Goal: Task Accomplishment & Management: Use online tool/utility

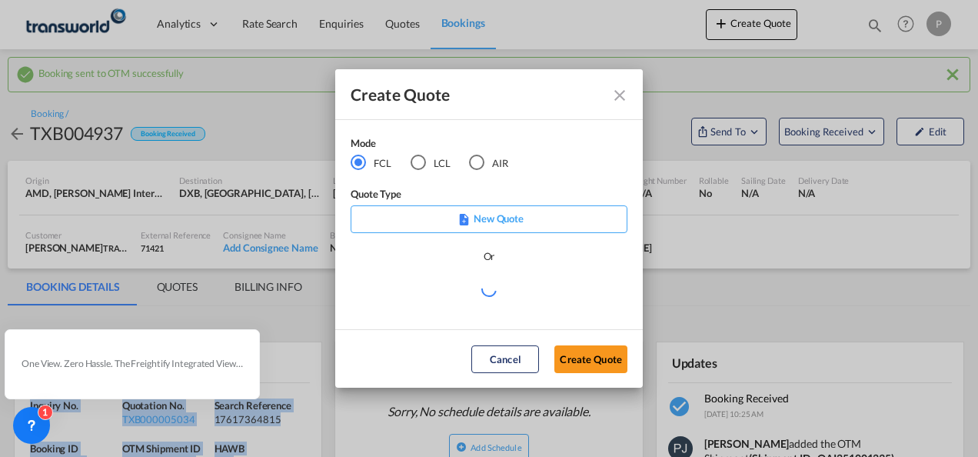
scroll to position [231, 0]
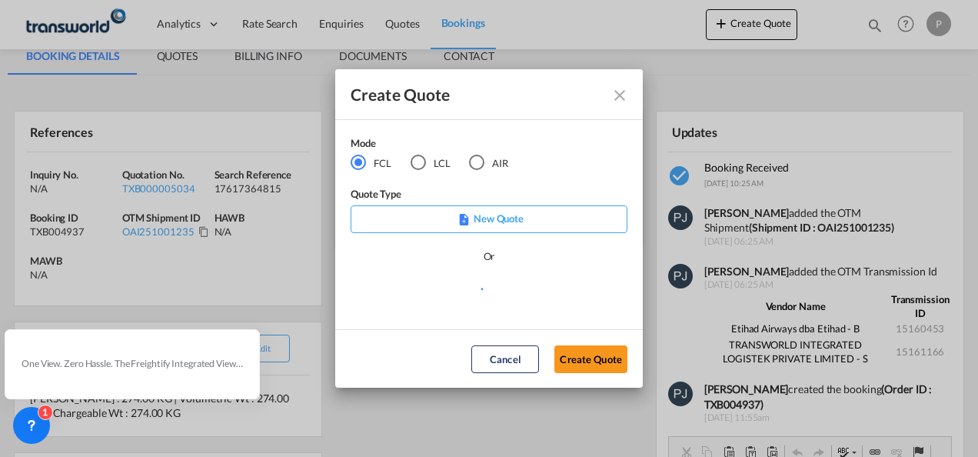
click at [474, 166] on div "AIR" at bounding box center [476, 162] width 15 height 15
click at [586, 361] on button "Create Quote" at bounding box center [590, 359] width 73 height 28
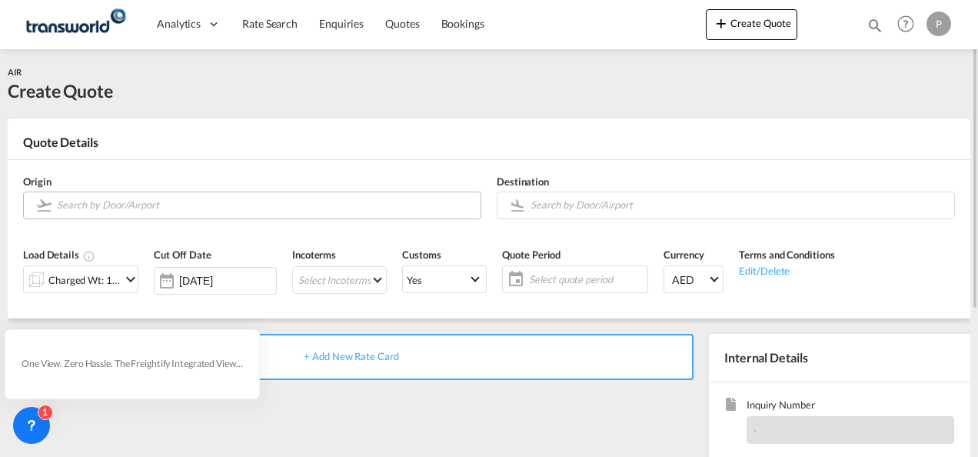
click at [170, 208] on input "Search by Door/Airport" at bounding box center [265, 204] width 416 height 27
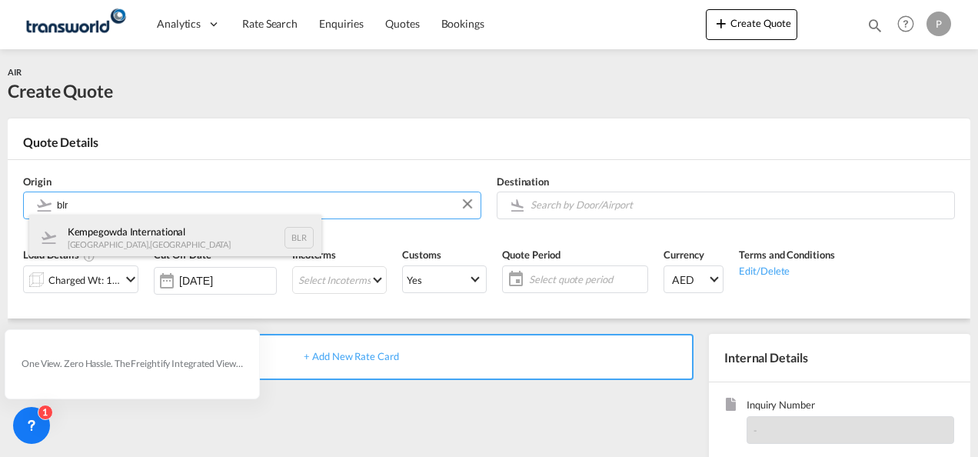
click at [132, 244] on div "Kempegowda International [GEOGRAPHIC_DATA] , [GEOGRAPHIC_DATA] BLR" at bounding box center [175, 237] width 292 height 46
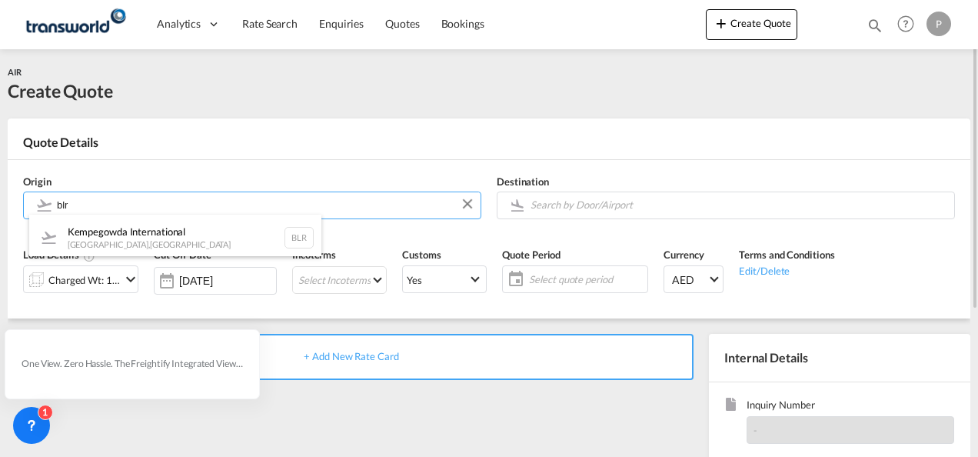
type input "Kempegowda International, [GEOGRAPHIC_DATA], BLR"
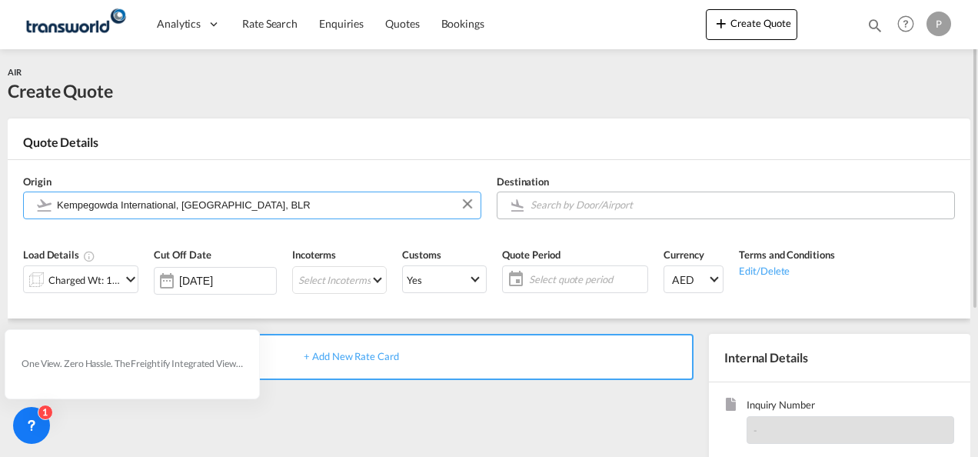
click at [627, 205] on input "Search by Door/Airport" at bounding box center [738, 204] width 416 height 27
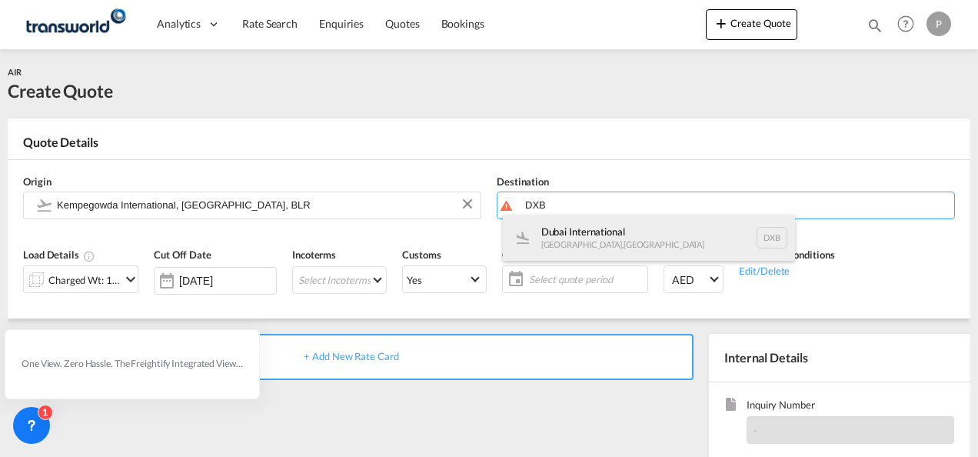
click at [600, 231] on div "Dubai International [GEOGRAPHIC_DATA] , [GEOGRAPHIC_DATA] DXB" at bounding box center [649, 237] width 292 height 46
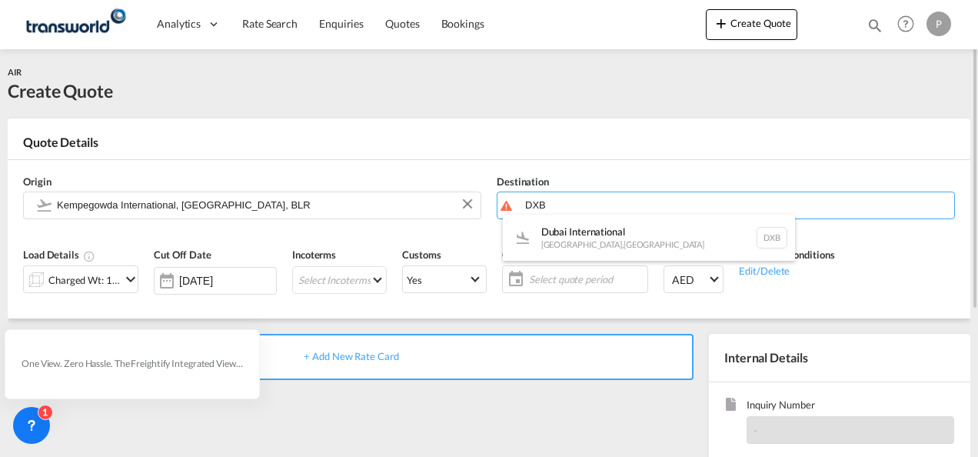
type input "Dubai International, [GEOGRAPHIC_DATA], DXB"
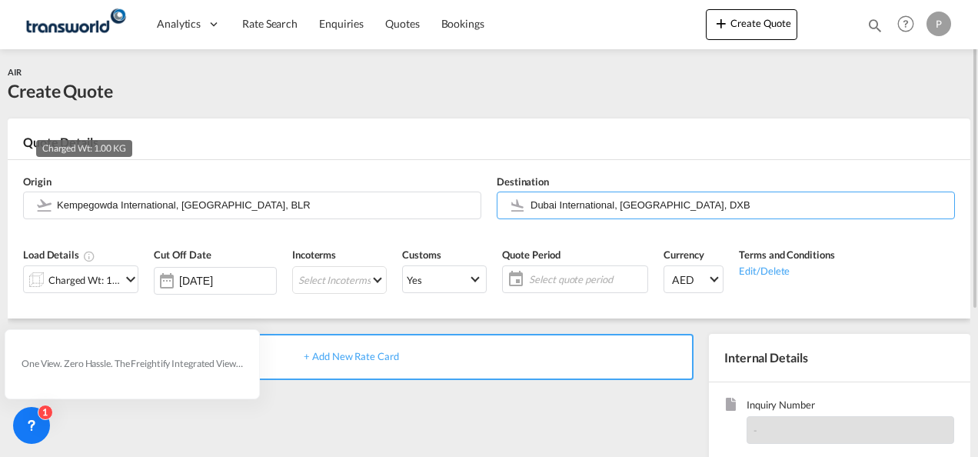
click at [85, 276] on div "Charged Wt: 1.00 KG" at bounding box center [84, 280] width 72 height 22
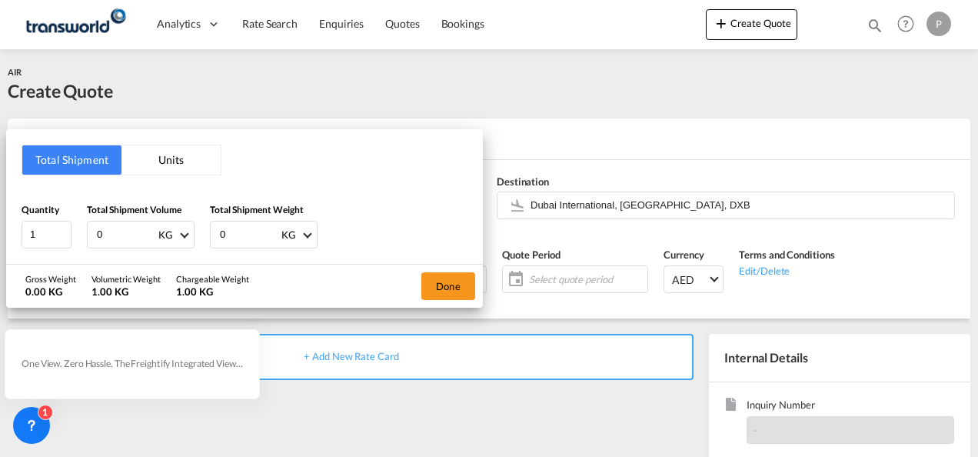
drag, startPoint x: 132, startPoint y: 237, endPoint x: 0, endPoint y: 47, distance: 231.4
click at [0, 73] on html "Analytics Dashboard Rate Search Enquiries Quotes Bookings Analytics" at bounding box center [489, 228] width 978 height 457
type input "224"
click at [451, 280] on button "Done" at bounding box center [448, 286] width 54 height 28
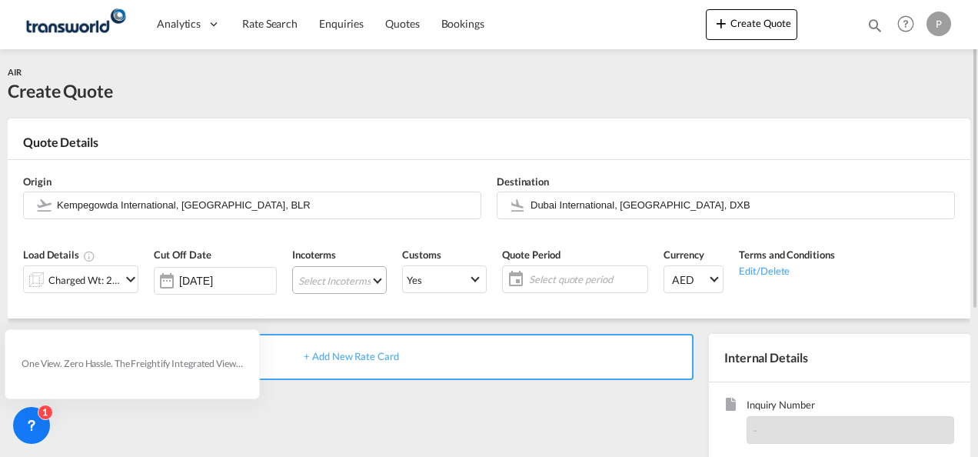
click at [328, 280] on md-select "Select Incoterms CIF - import Cost,Insurance and Freight CIF - export Cost,Insu…" at bounding box center [339, 280] width 95 height 28
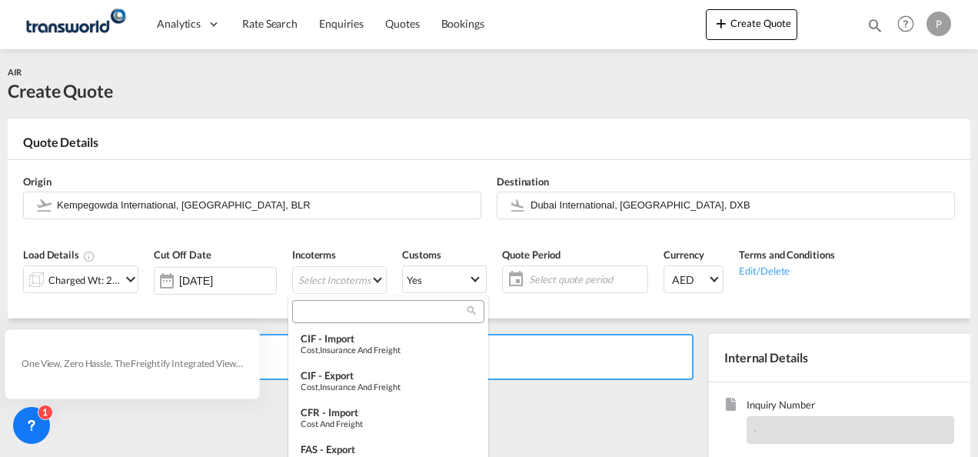
click at [350, 315] on input "search" at bounding box center [382, 311] width 171 height 14
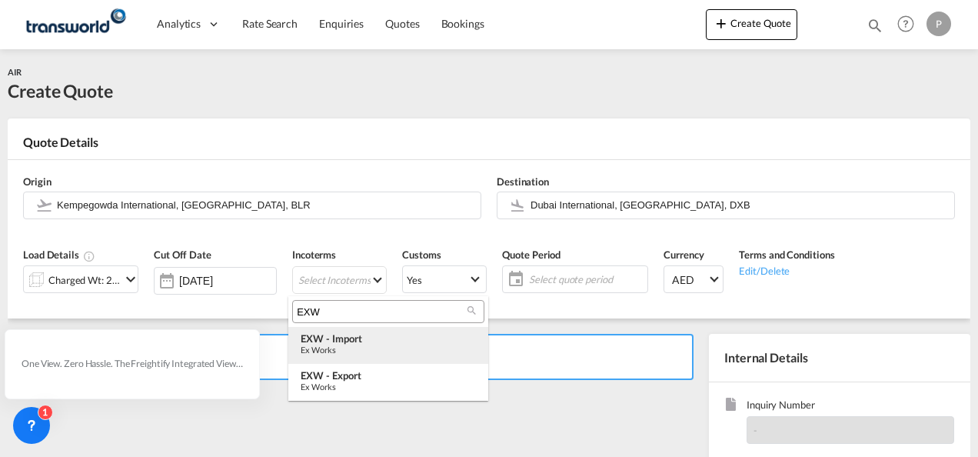
type input "EXW"
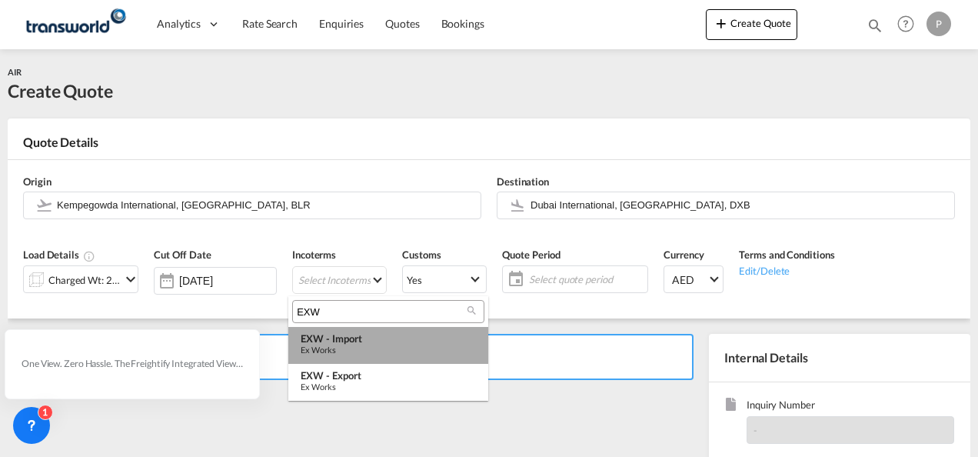
click at [357, 347] on div "Ex Works" at bounding box center [388, 349] width 175 height 10
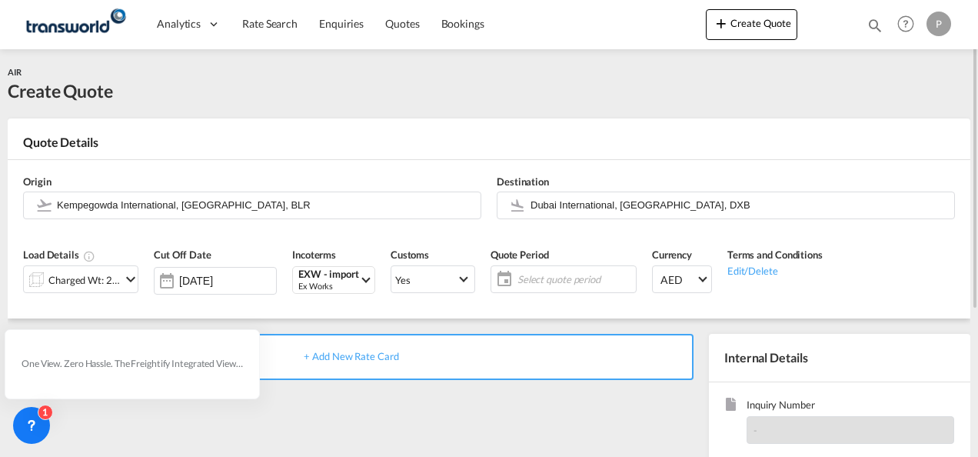
click at [564, 286] on span "Select quote period" at bounding box center [575, 279] width 122 height 22
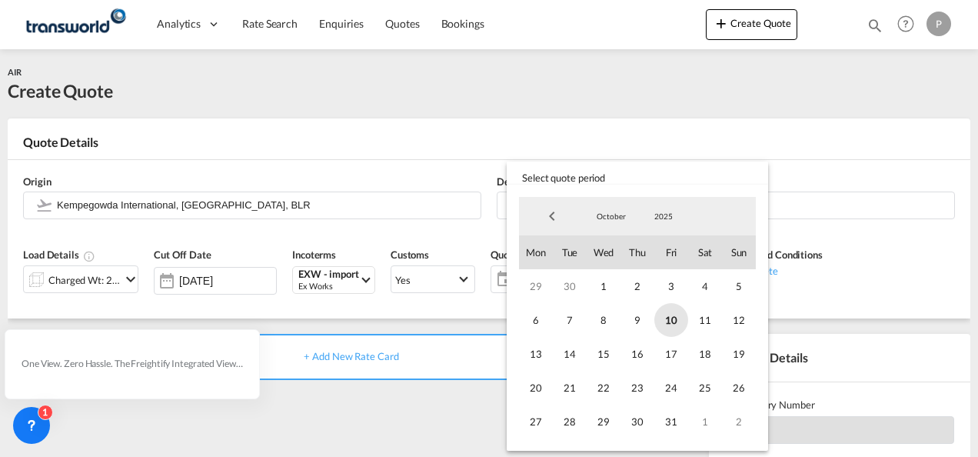
click at [670, 324] on span "10" at bounding box center [671, 320] width 34 height 34
click at [675, 421] on span "31" at bounding box center [671, 421] width 34 height 34
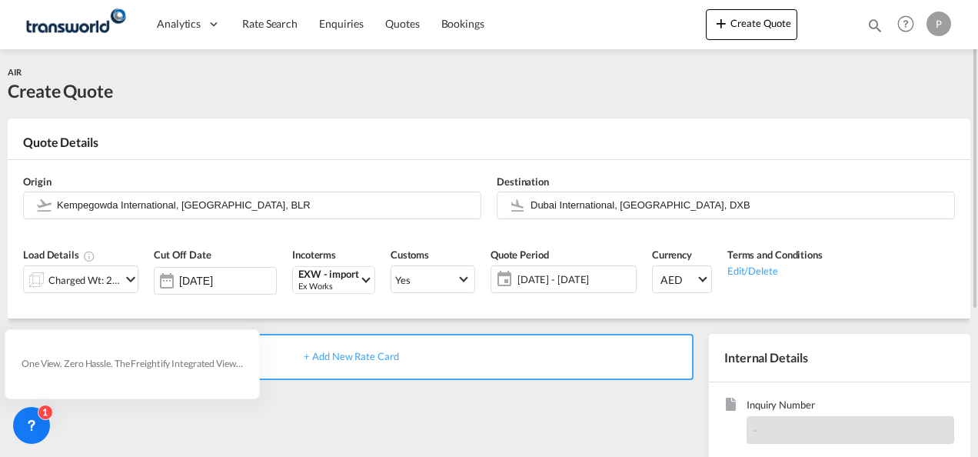
scroll to position [217, 0]
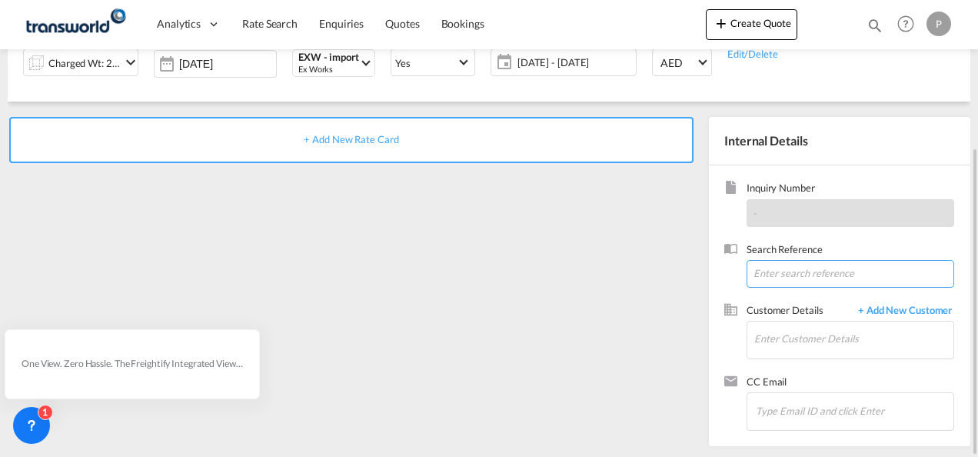
click at [798, 269] on input at bounding box center [851, 274] width 208 height 28
paste input "S2501365553"
type input "S2501365553"
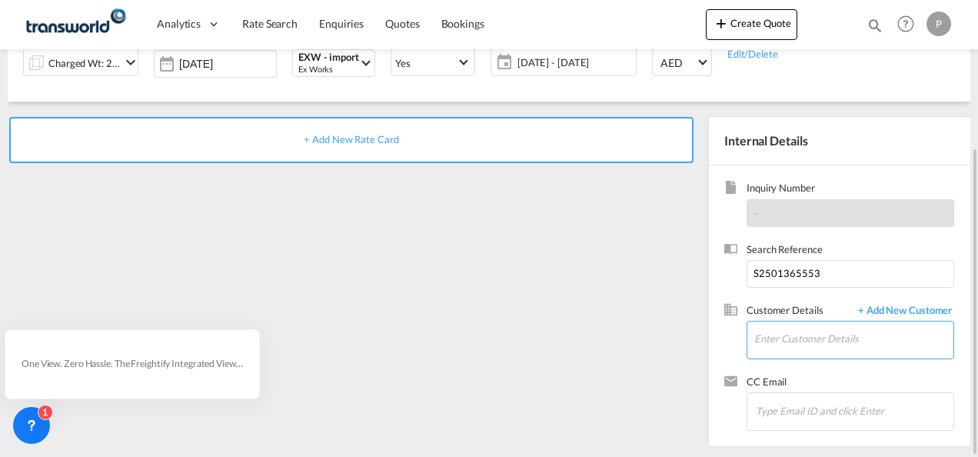
click at [810, 338] on input "Enter Customer Details" at bounding box center [853, 338] width 199 height 35
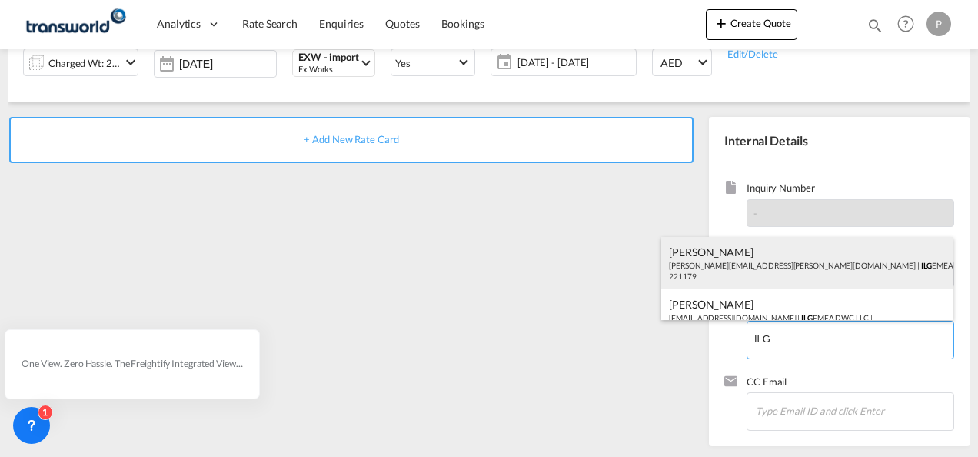
click at [780, 271] on div "[PERSON_NAME] [PERSON_NAME][EMAIL_ADDRESS][PERSON_NAME][DOMAIN_NAME] | ILG EMEA…" at bounding box center [807, 263] width 292 height 52
type input "ILG EMEA DWC LLC, [PERSON_NAME], [PERSON_NAME][EMAIL_ADDRESS][PERSON_NAME][DOMA…"
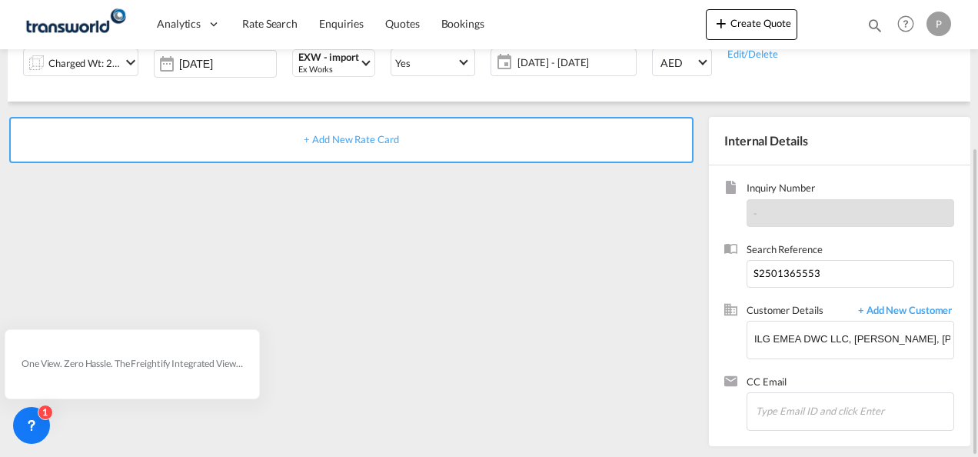
click at [340, 138] on span "+ Add New Rate Card" at bounding box center [351, 139] width 95 height 12
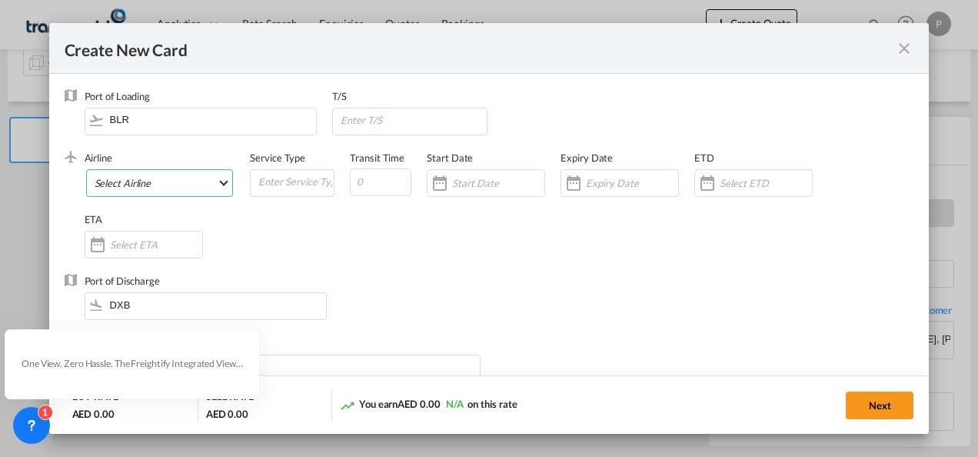
click at [139, 177] on md-select "Select Airline AIR EXPRESS S.A. (1166- / -) CMA CGM Air Cargo (1140-2C / -) DDW…" at bounding box center [160, 183] width 148 height 28
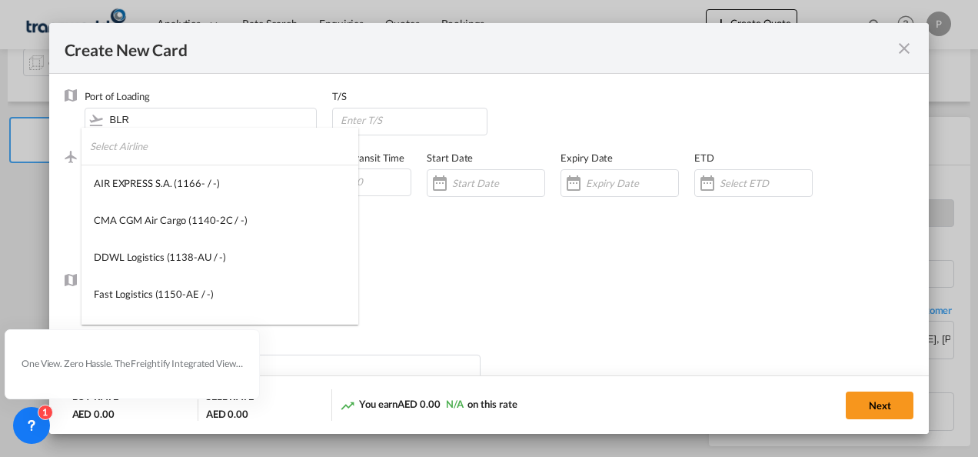
click at [195, 157] on input "search" at bounding box center [224, 146] width 268 height 37
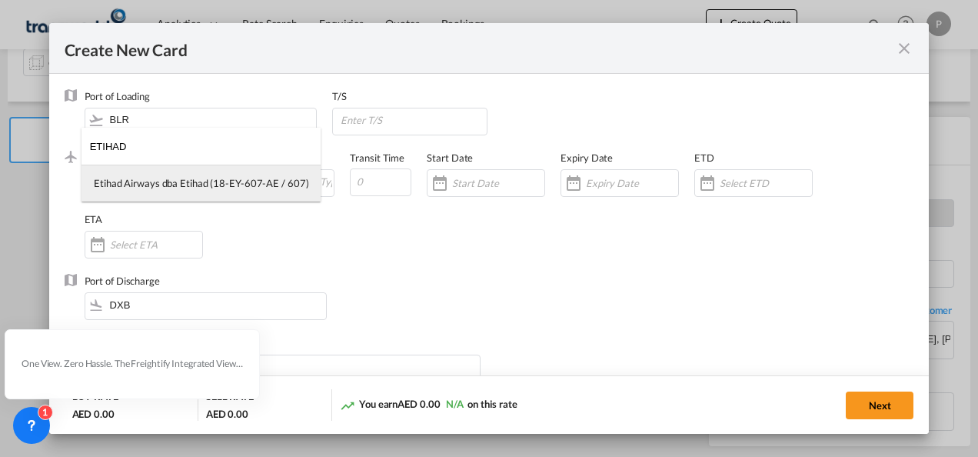
type input "ETIHAD"
click at [197, 185] on div "Etihad Airways dba Etihad (18-EY-607-AE / 607)" at bounding box center [201, 183] width 214 height 14
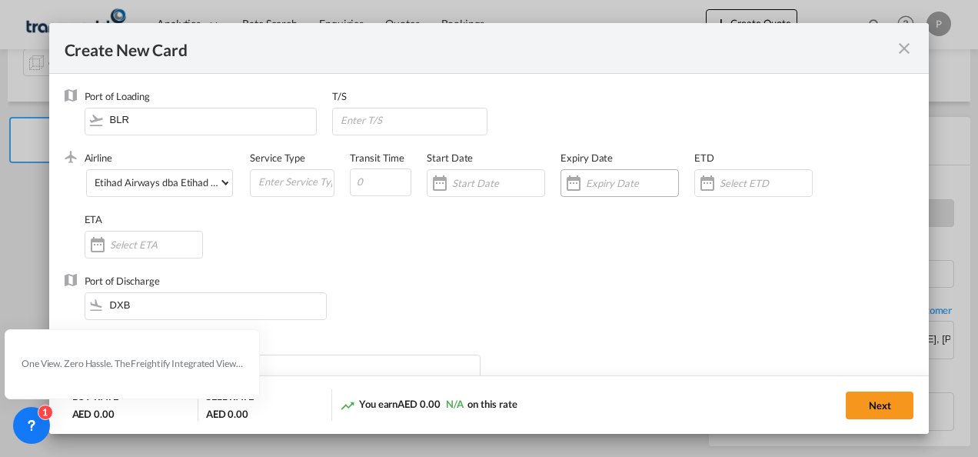
click at [615, 180] on input "Create New Card ..." at bounding box center [632, 183] width 92 height 12
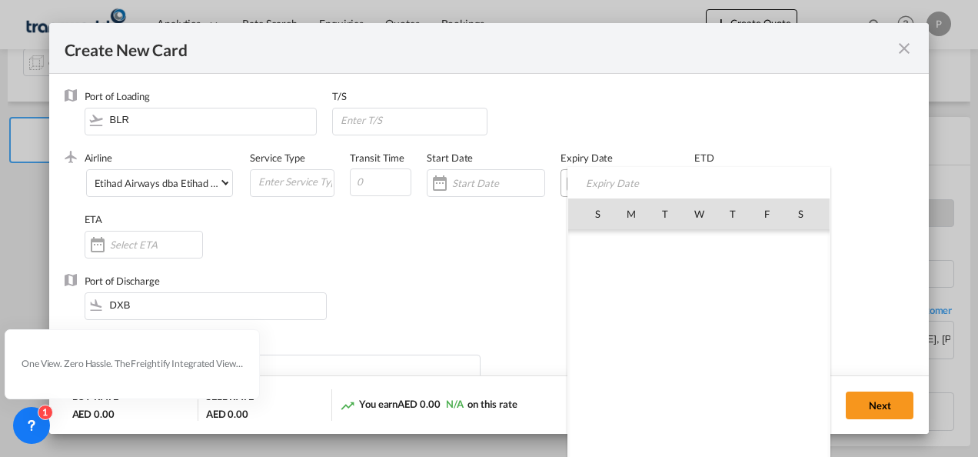
scroll to position [356329, 0]
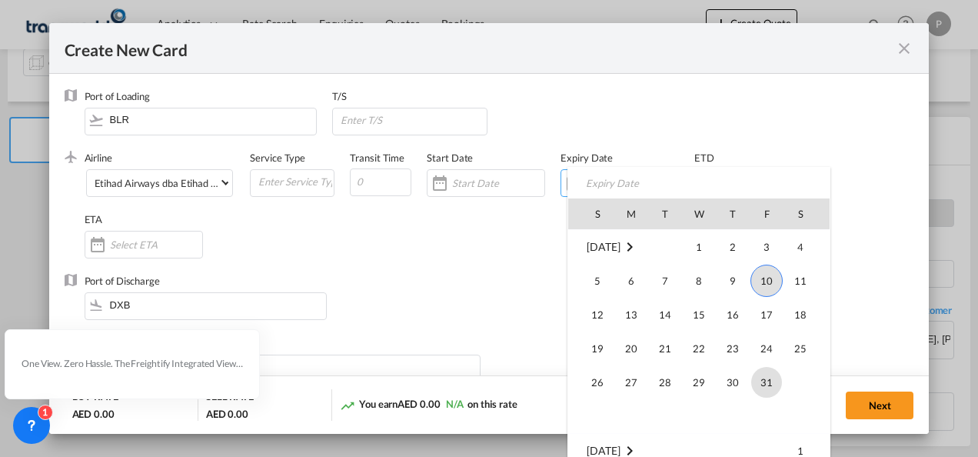
click at [773, 382] on span "31" at bounding box center [766, 382] width 31 height 31
type input "[DATE]"
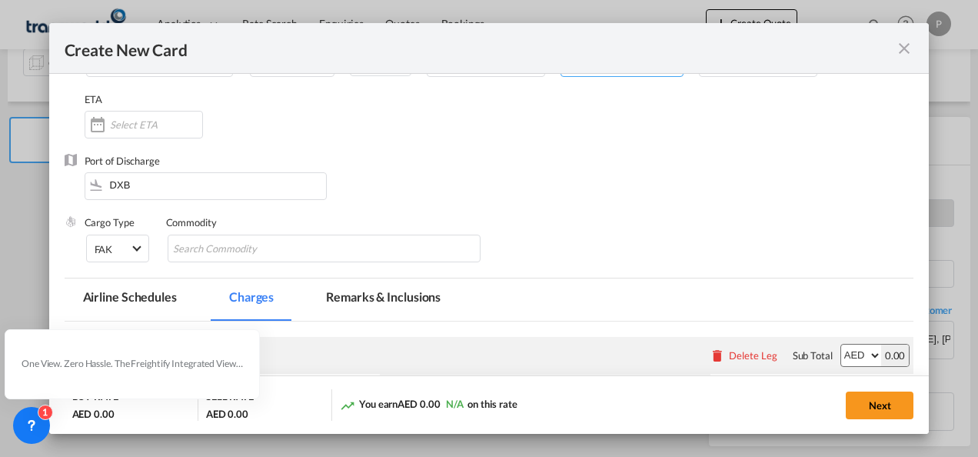
scroll to position [154, 0]
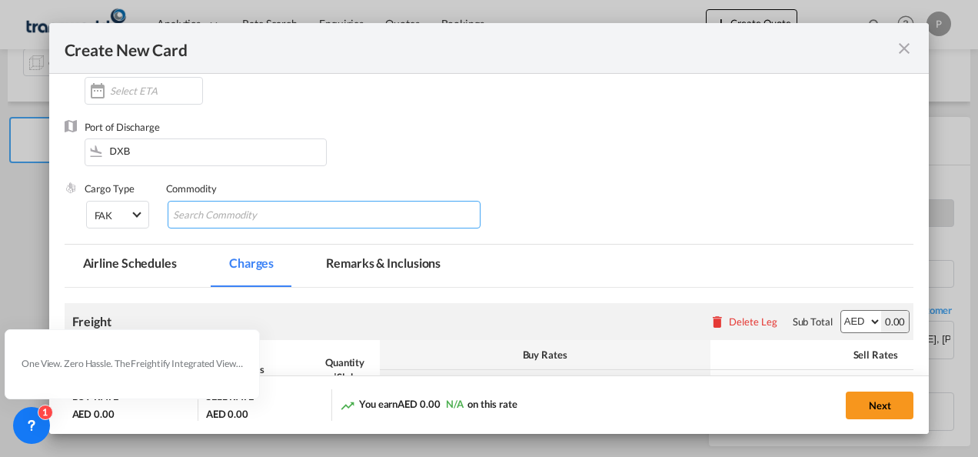
click at [284, 219] on input "Chips input." at bounding box center [243, 215] width 141 height 25
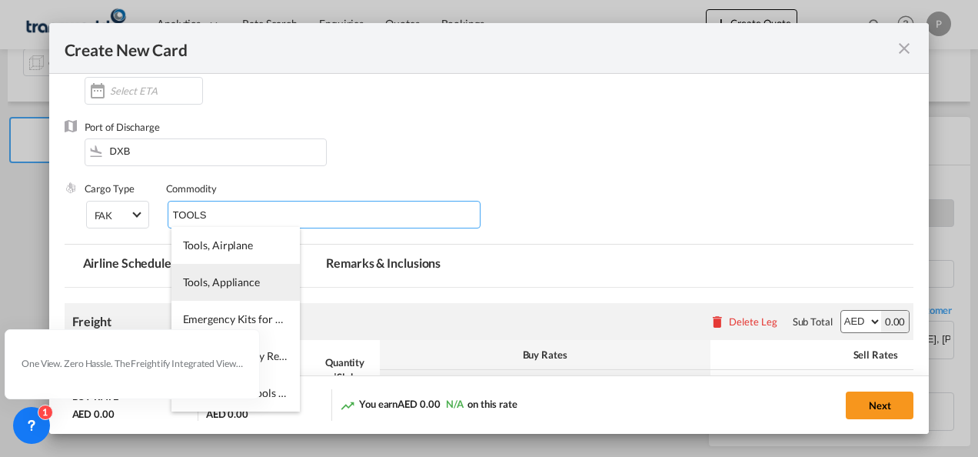
type input "TOOLS"
click at [255, 285] on span "Tools, Appliance" at bounding box center [221, 281] width 77 height 13
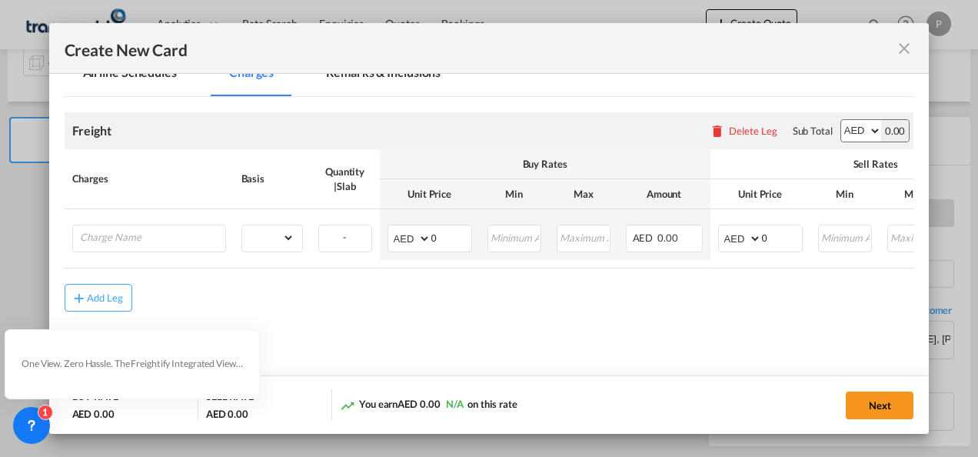
scroll to position [364, 0]
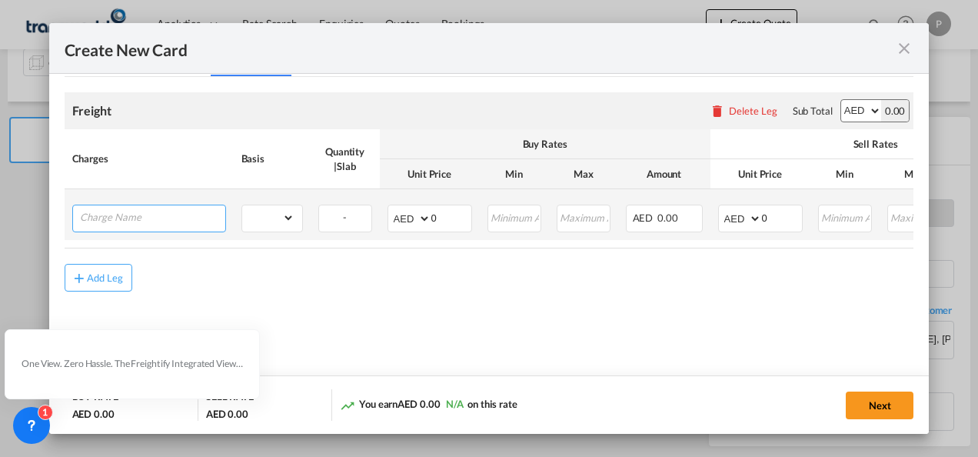
click at [124, 214] on input "Charge Name" at bounding box center [152, 216] width 145 height 23
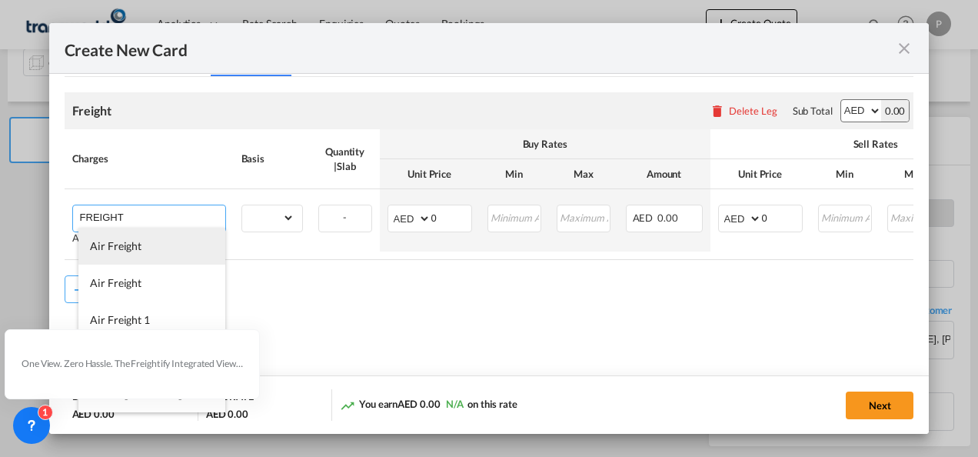
click at [131, 251] on span "Air Freight" at bounding box center [116, 245] width 52 height 13
type input "Air Freight"
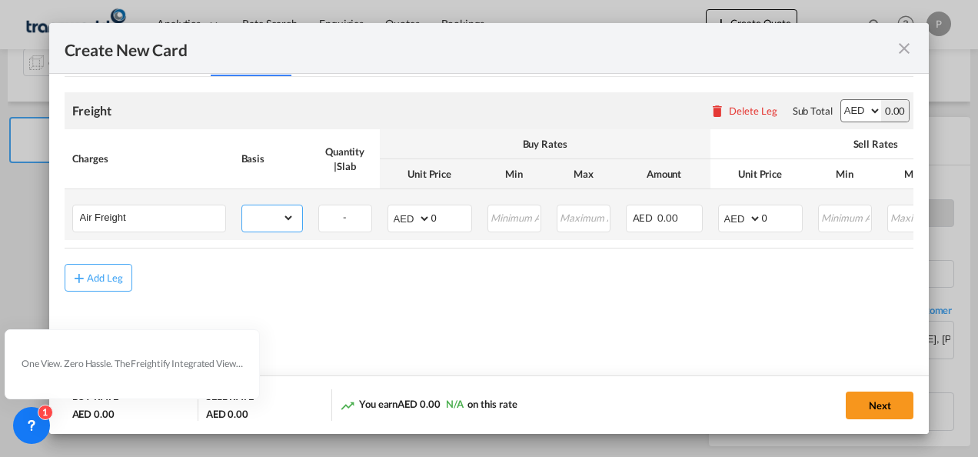
click at [294, 215] on select "gross_weight volumetric_weight per_shipment per_bl per_km % on air freight per_…" at bounding box center [268, 217] width 52 height 25
select select "per_shipment"
click at [242, 205] on select "gross_weight volumetric_weight per_shipment per_bl per_km % on air freight per_…" at bounding box center [268, 217] width 52 height 25
click at [454, 212] on input "0" at bounding box center [451, 216] width 40 height 23
type input "600"
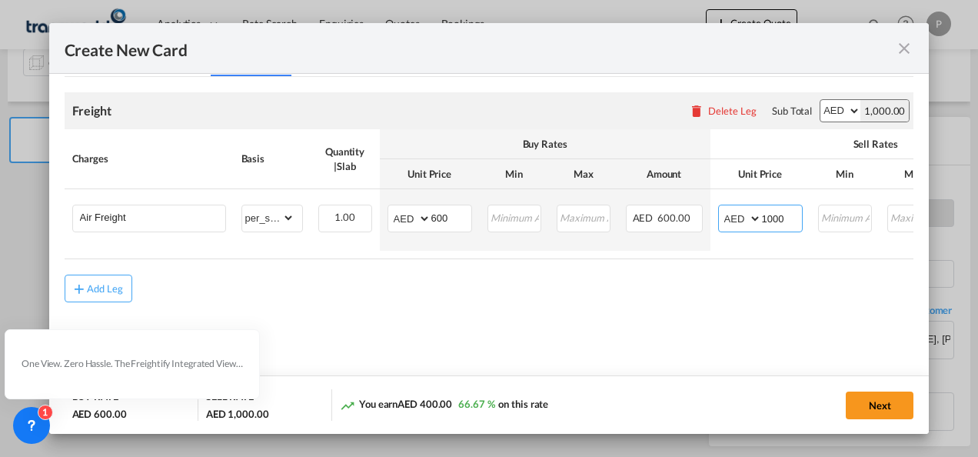
type input "1000"
click at [534, 315] on md-content "Freight Please enter leg name Leg Name Already Exists Delete Leg Sub Total AED …" at bounding box center [490, 219] width 850 height 285
click at [889, 401] on button "Next" at bounding box center [880, 405] width 68 height 28
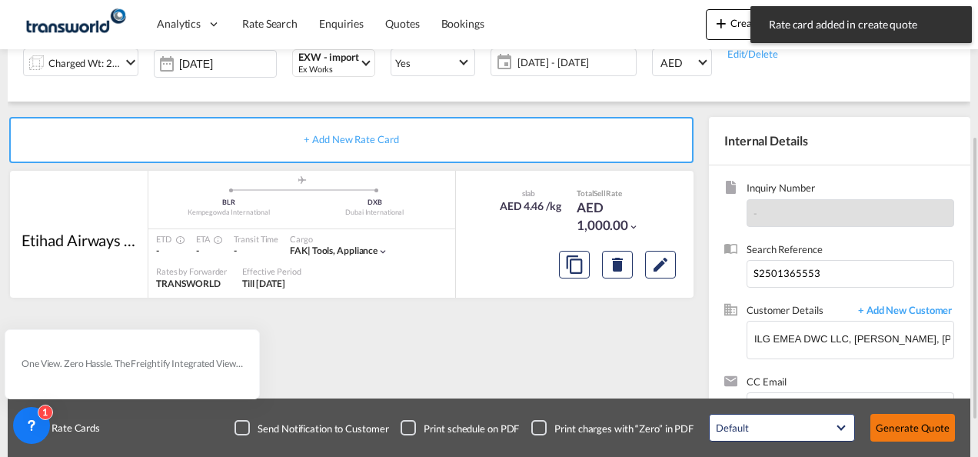
click at [911, 427] on button "Generate Quote" at bounding box center [912, 428] width 85 height 28
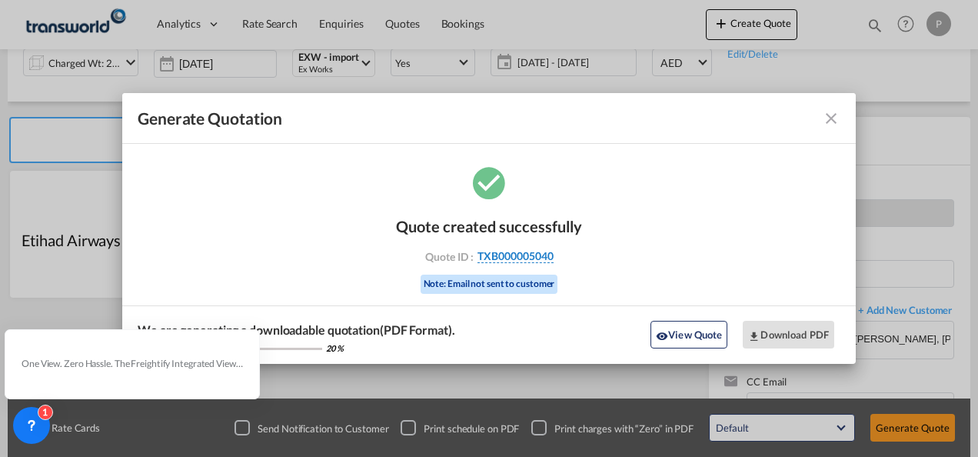
click at [505, 258] on span "TXB000005040" at bounding box center [515, 256] width 76 height 14
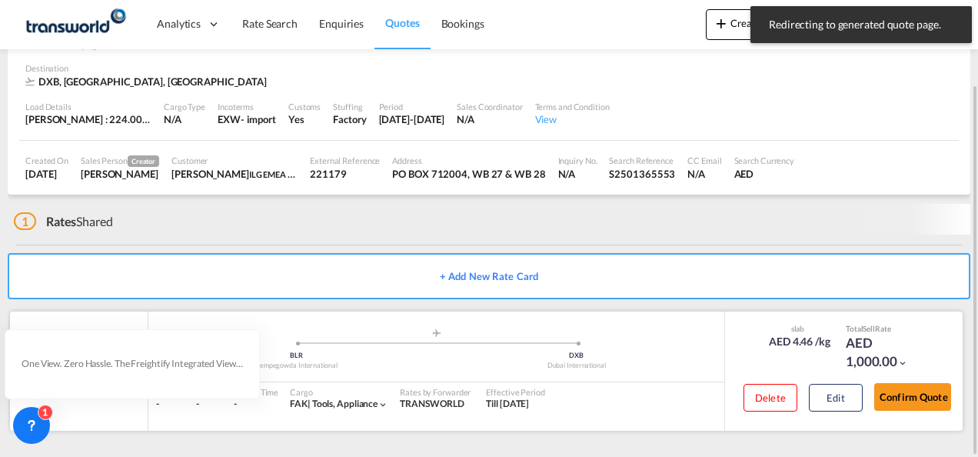
scroll to position [94, 0]
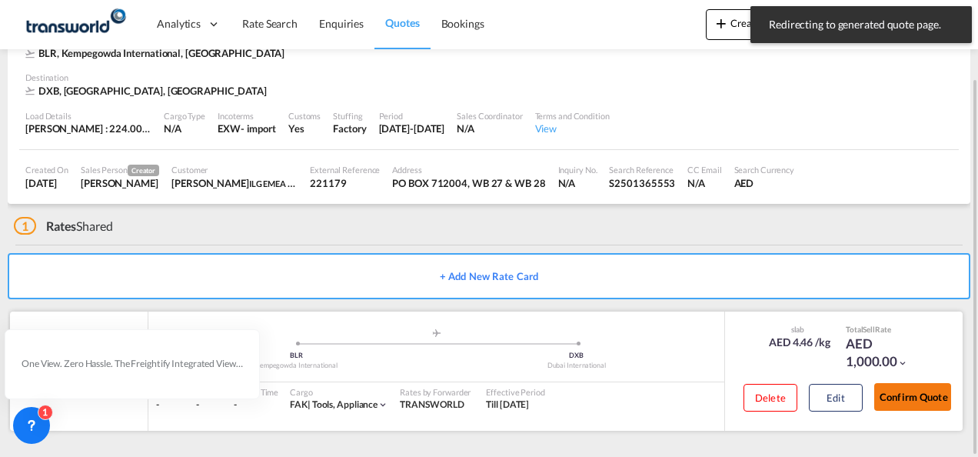
click at [906, 394] on button "Confirm Quote" at bounding box center [912, 397] width 77 height 28
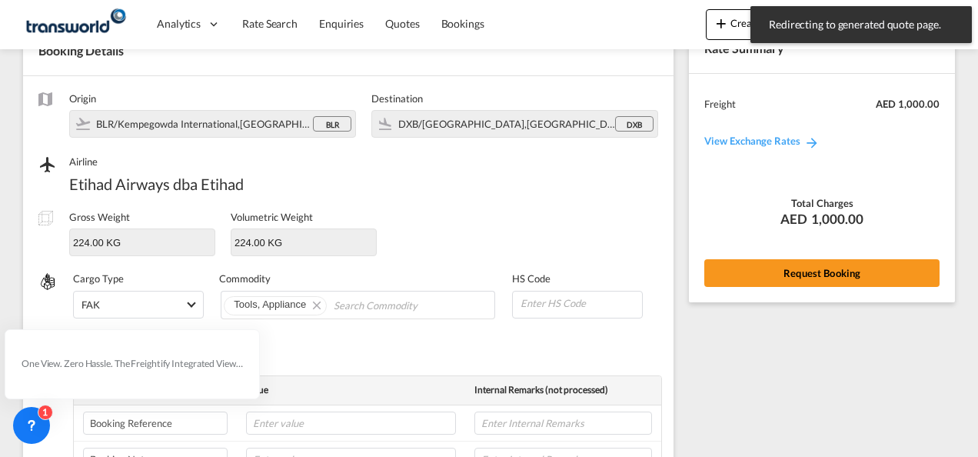
scroll to position [570, 0]
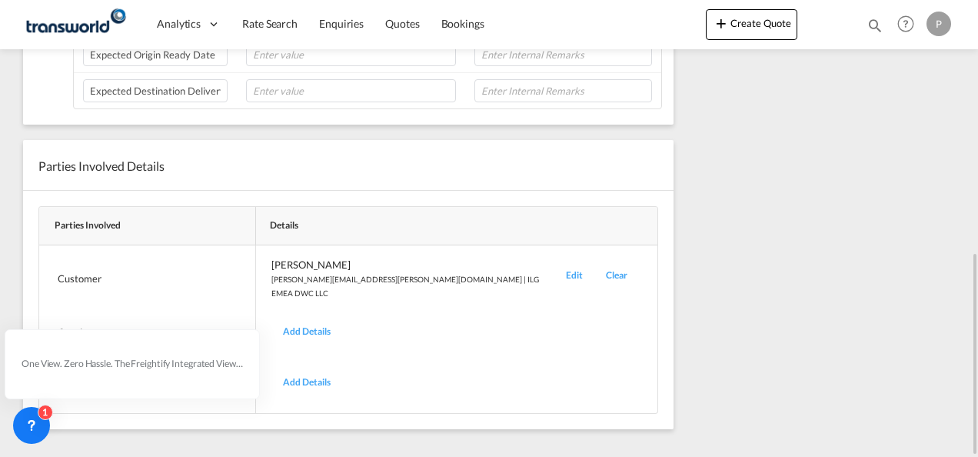
click at [554, 263] on div "Edit" at bounding box center [574, 279] width 40 height 42
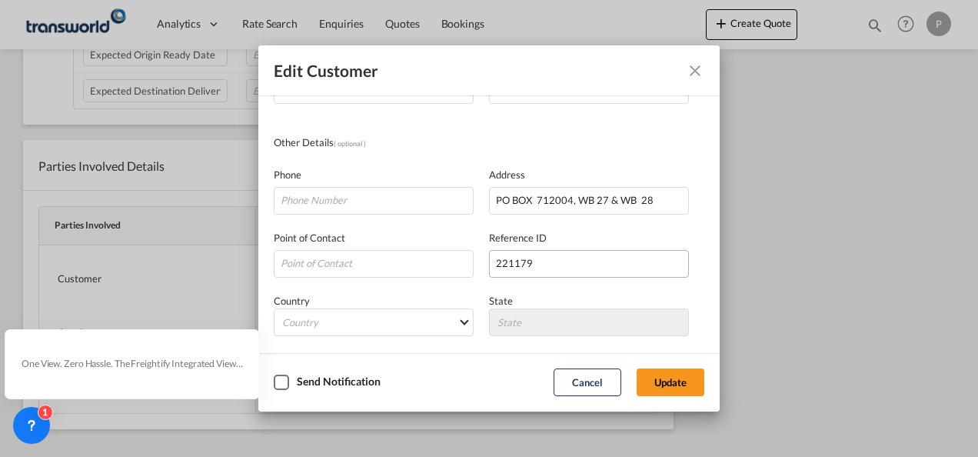
scroll to position [181, 0]
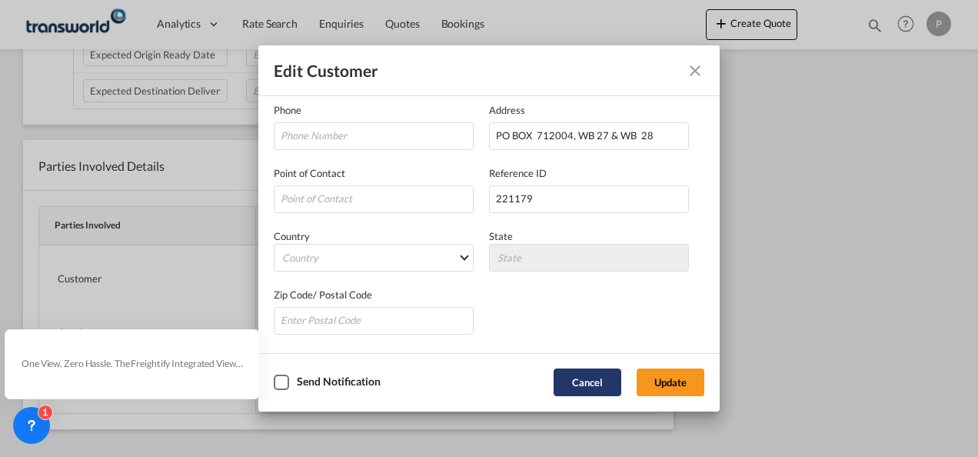
click at [584, 377] on button "Cancel" at bounding box center [588, 382] width 68 height 28
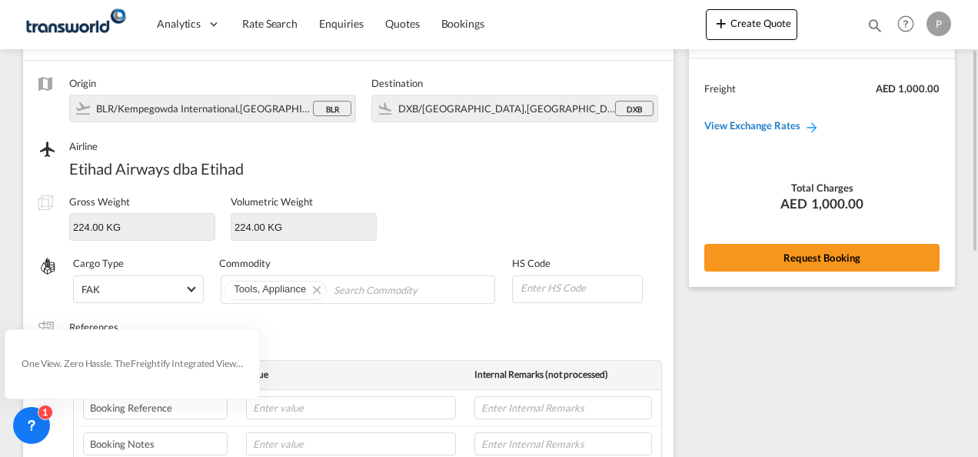
scroll to position [0, 0]
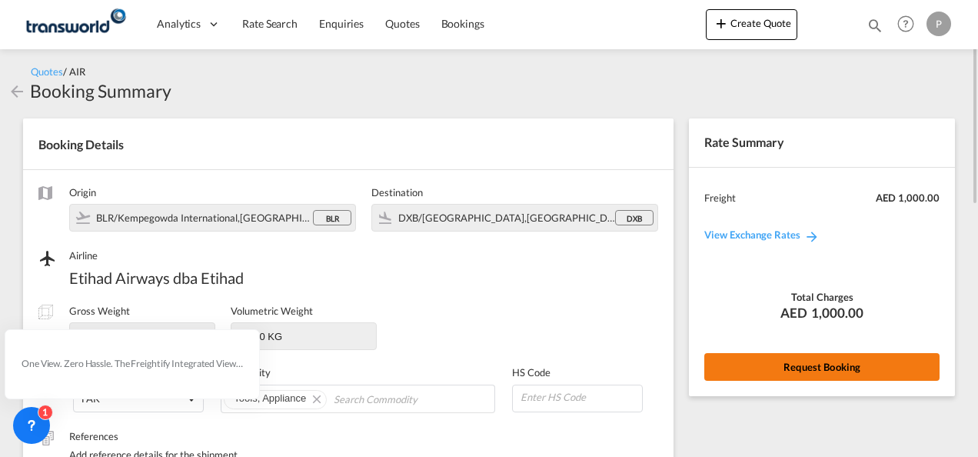
click at [832, 367] on button "Request Booking" at bounding box center [821, 367] width 235 height 28
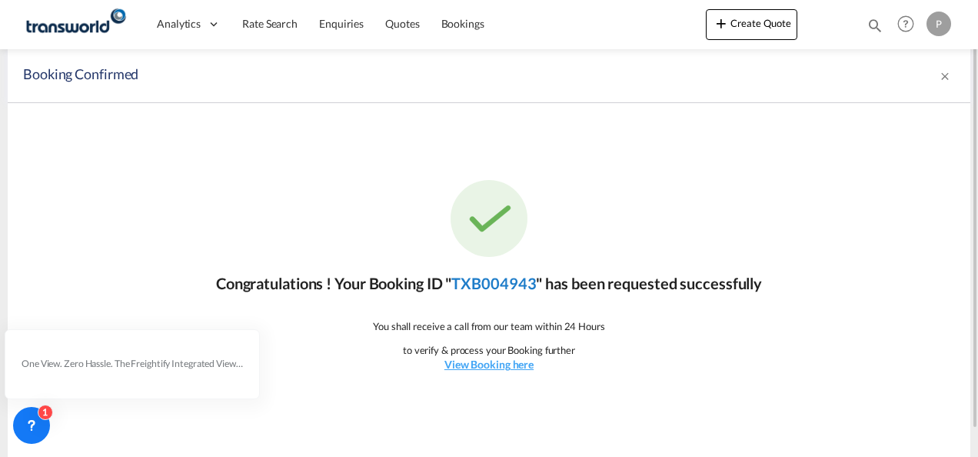
click at [485, 278] on link "TXB004943" at bounding box center [493, 283] width 85 height 18
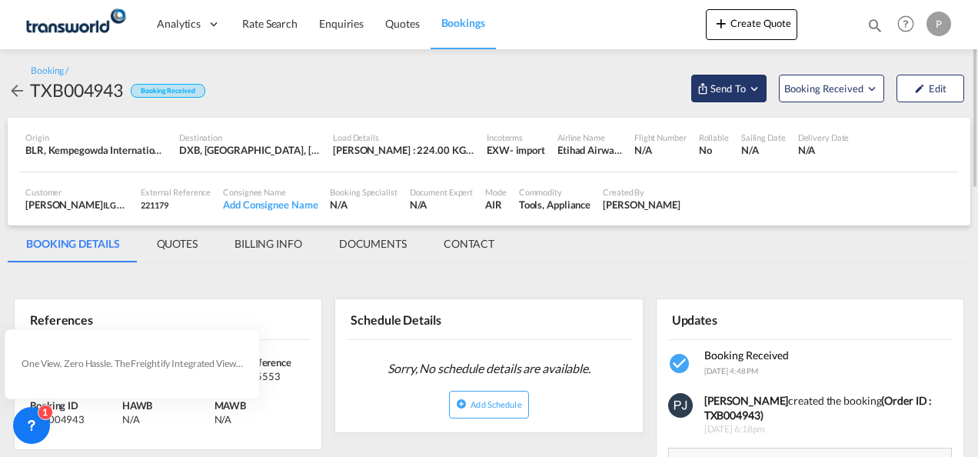
click at [752, 88] on md-icon "Open demo menu" at bounding box center [754, 88] width 14 height 14
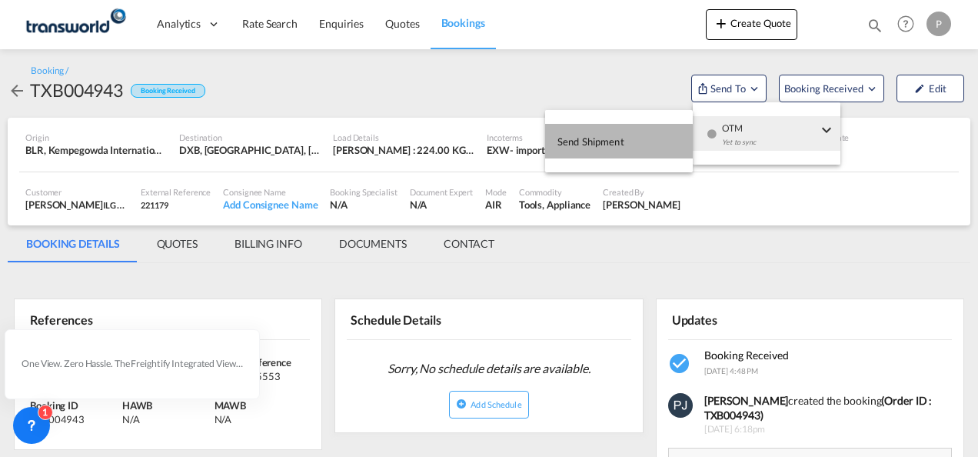
click at [594, 143] on span "Send Shipment" at bounding box center [590, 141] width 67 height 25
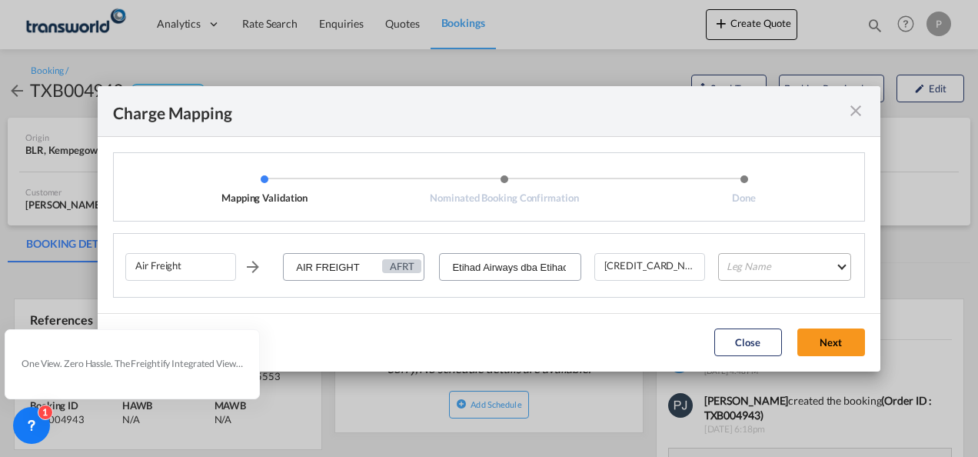
click at [755, 271] on md-select "Leg Name HANDLING ORIGIN HANDLING DESTINATION OTHERS TL PICK UP CUSTOMS ORIGIN …" at bounding box center [784, 267] width 133 height 28
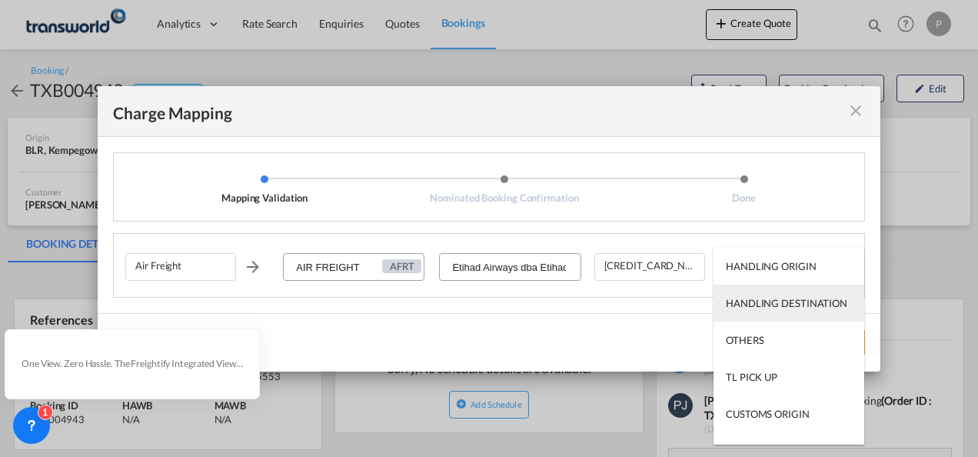
type md-option "HANDLING ORIGIN"
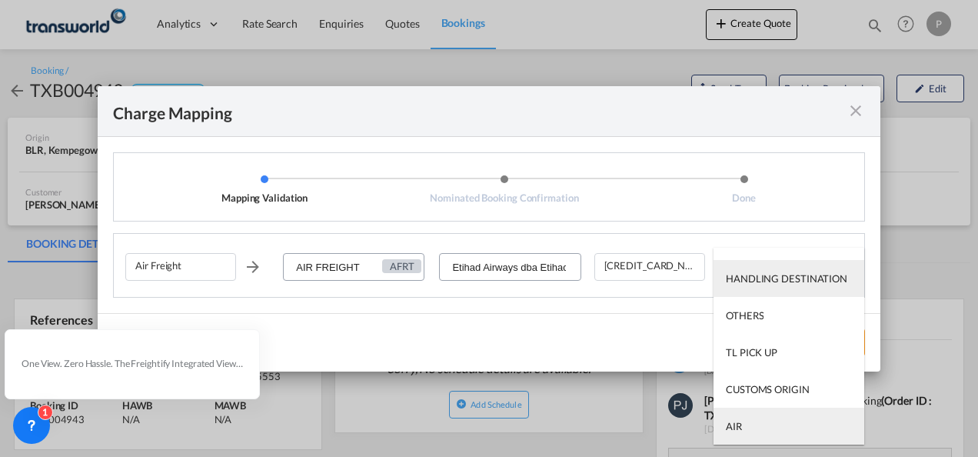
type md-option "AIR"
click at [781, 428] on md-option "AIR" at bounding box center [788, 425] width 151 height 37
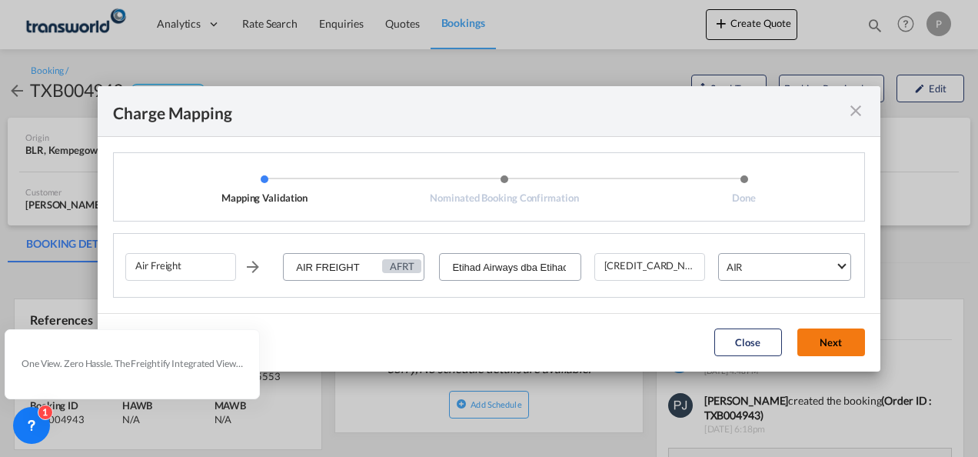
click at [828, 341] on button "Next" at bounding box center [831, 342] width 68 height 28
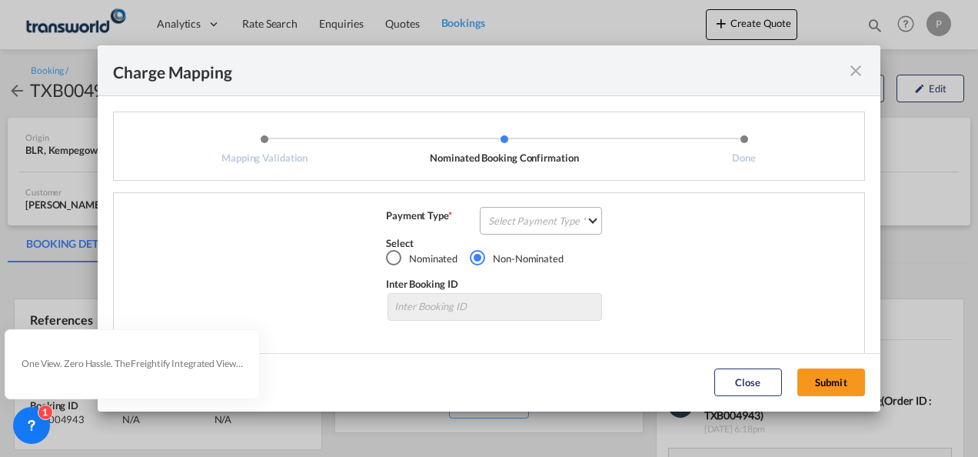
click at [525, 216] on md-select "Select Payment Type COLLECT PREPAID" at bounding box center [541, 221] width 122 height 28
click at [530, 228] on md-option "COLLECT" at bounding box center [539, 220] width 136 height 37
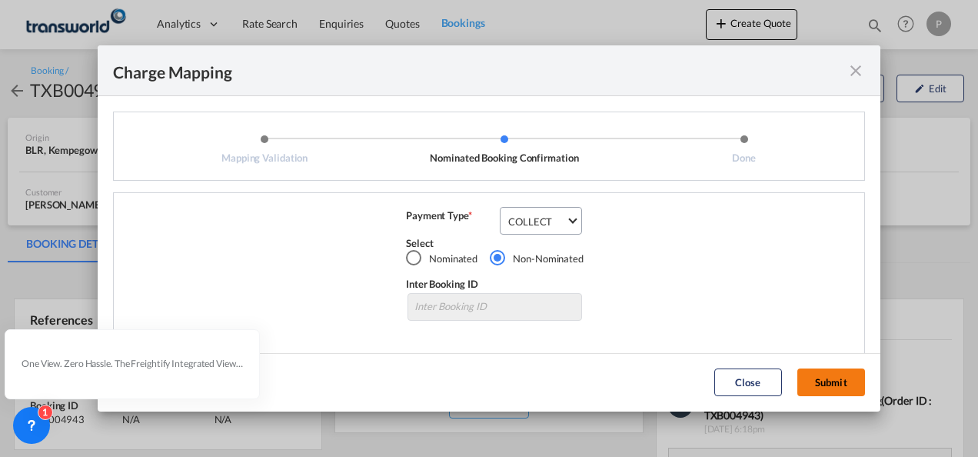
click at [855, 380] on button "Submit" at bounding box center [831, 382] width 68 height 28
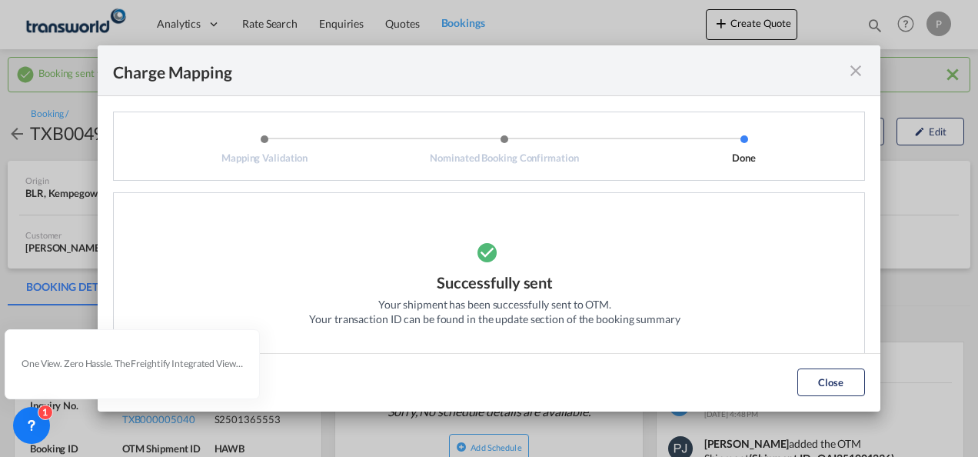
drag, startPoint x: 823, startPoint y: 377, endPoint x: 775, endPoint y: 374, distance: 48.6
click at [823, 376] on button "Close" at bounding box center [831, 382] width 68 height 28
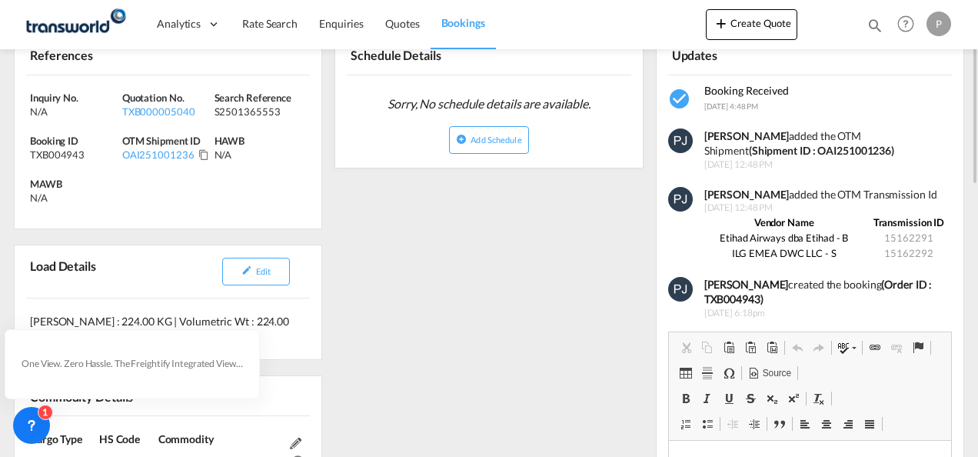
scroll to position [231, 0]
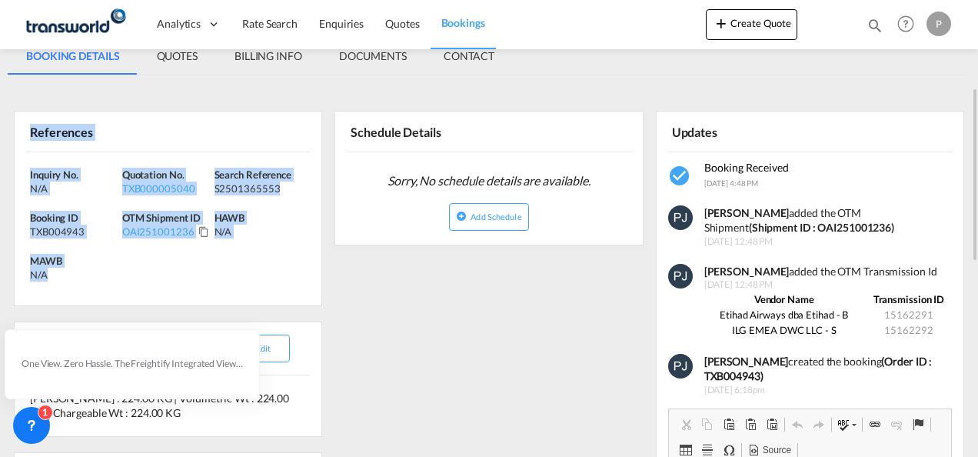
drag, startPoint x: 31, startPoint y: 132, endPoint x: 99, endPoint y: 267, distance: 150.9
click at [99, 267] on div "References Inquiry No. N/A Quotation No. TXB000005040 Search Reference S2501365…" at bounding box center [168, 208] width 308 height 195
copy div "References Inquiry No. N/A Quotation No. TXB000005040 Search Reference S2501365…"
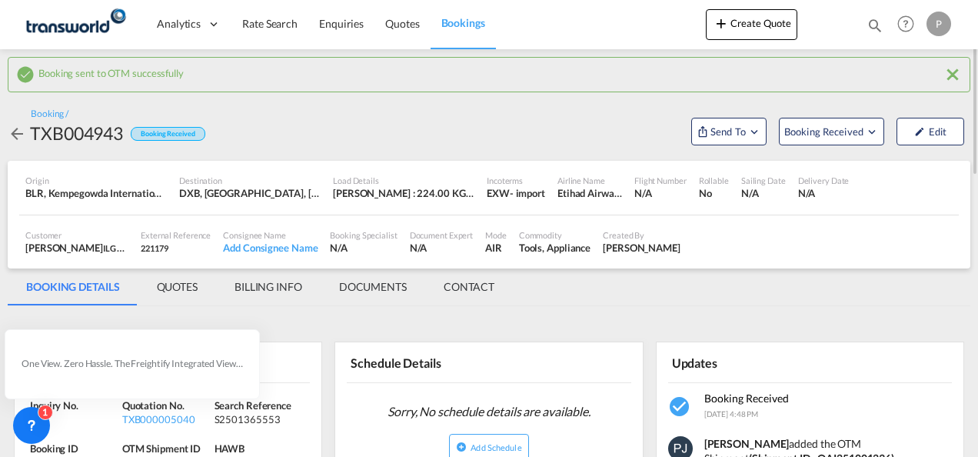
click at [950, 77] on md-icon "icon-close" at bounding box center [952, 74] width 18 height 18
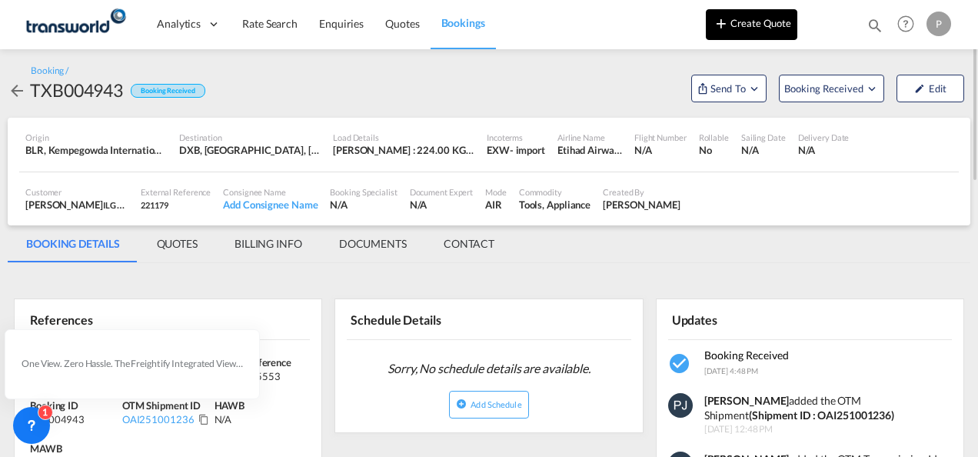
click at [753, 25] on button "Create Quote" at bounding box center [751, 24] width 91 height 31
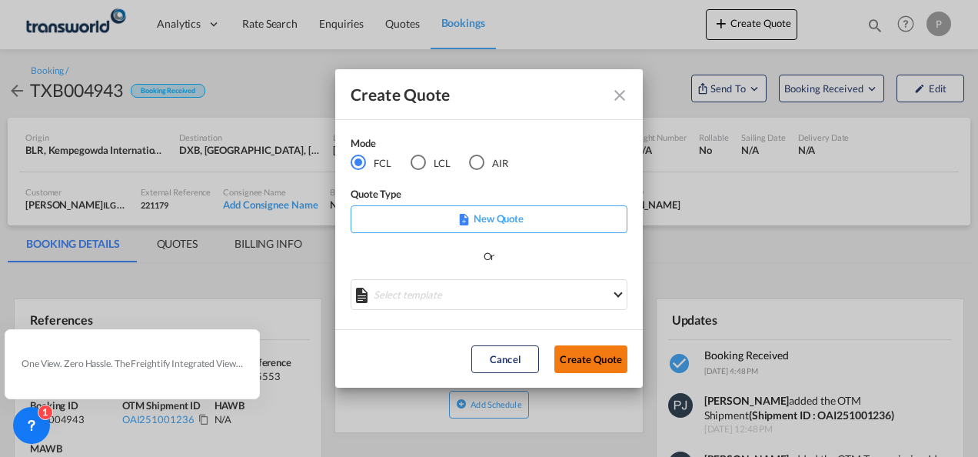
click at [583, 361] on button "Create Quote" at bounding box center [590, 359] width 73 height 28
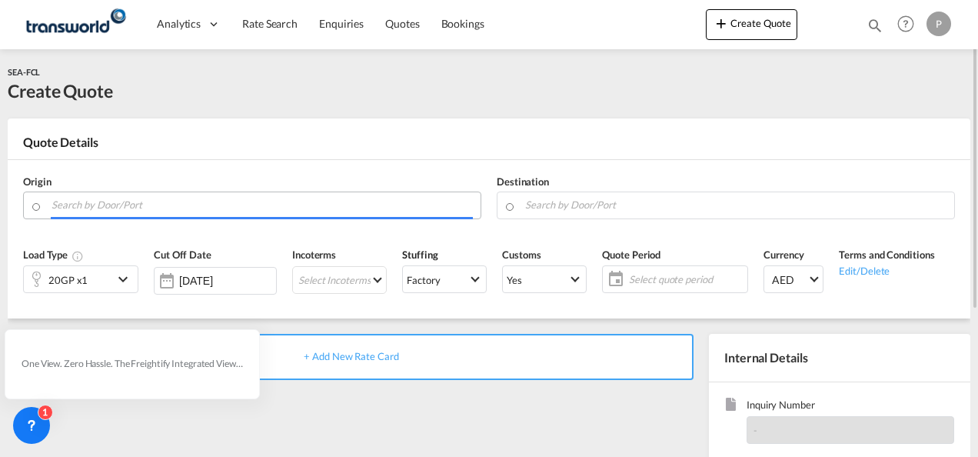
click at [140, 208] on input "Search by Door/Port" at bounding box center [262, 204] width 421 height 27
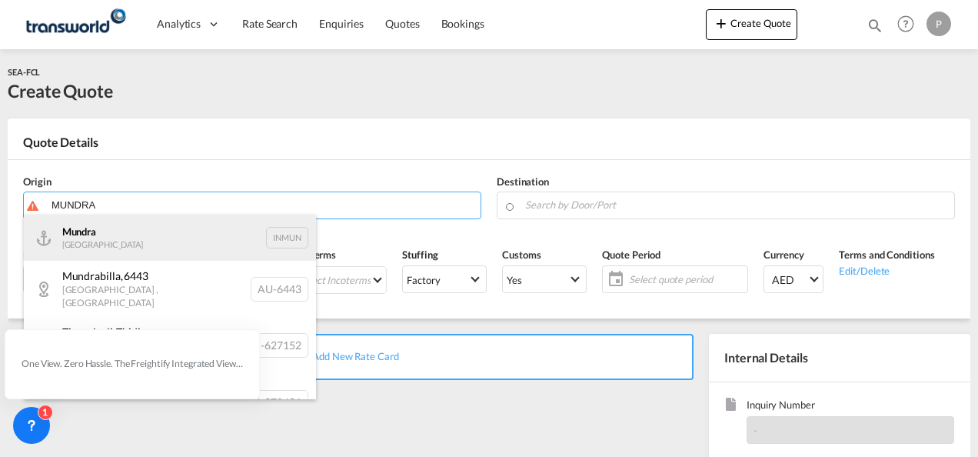
click at [166, 241] on div "Mundra India INMUN" at bounding box center [170, 237] width 292 height 46
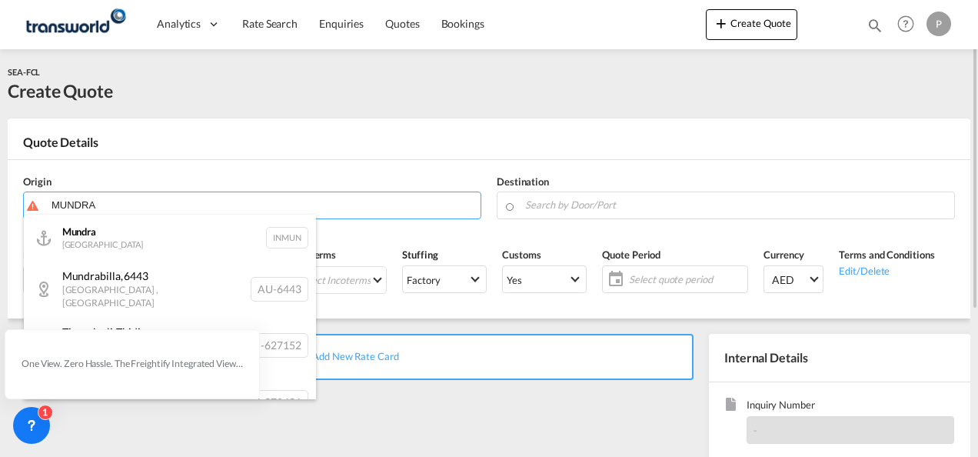
type input "Mundra, INMUN"
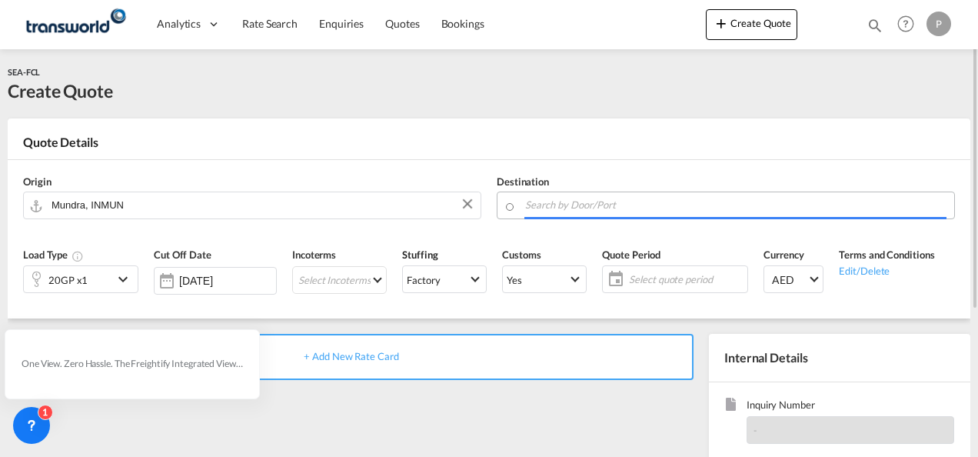
click at [555, 208] on input "Search by Door/Port" at bounding box center [735, 204] width 421 height 27
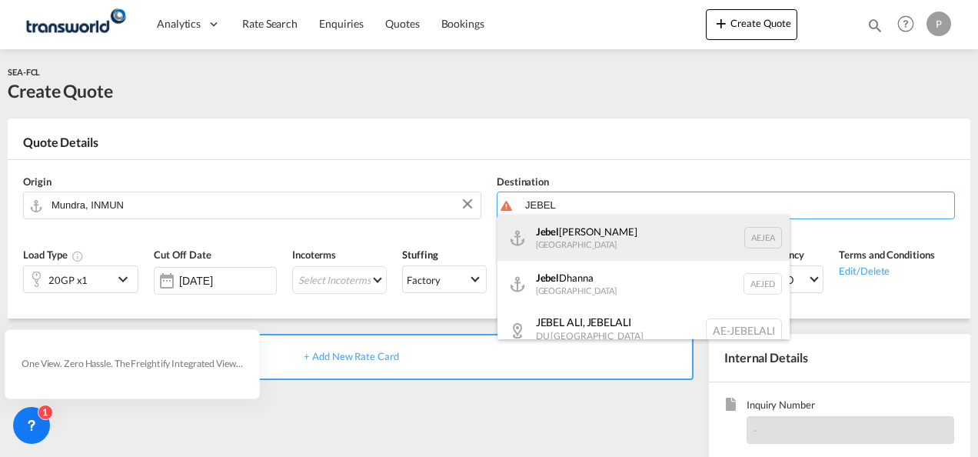
click at [587, 241] on div "[GEOGRAPHIC_DATA] [GEOGRAPHIC_DATA]" at bounding box center [643, 237] width 292 height 46
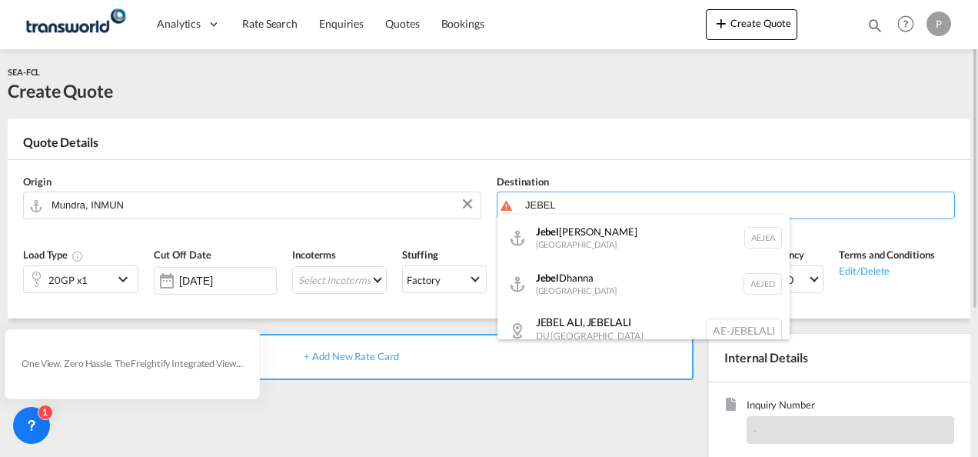
type input "[GEOGRAPHIC_DATA], [GEOGRAPHIC_DATA]"
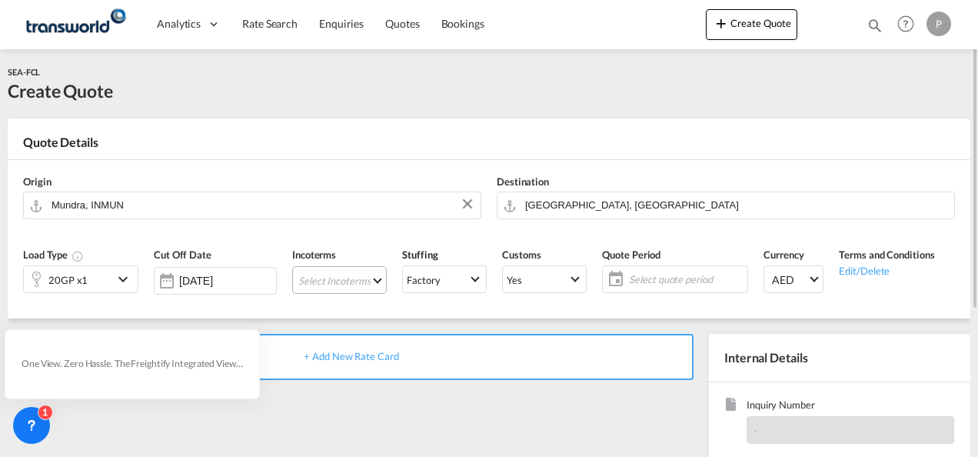
click at [331, 275] on md-select "Select Incoterms CIF - import Cost,Insurance and Freight CIF - export Cost,Insu…" at bounding box center [339, 280] width 95 height 28
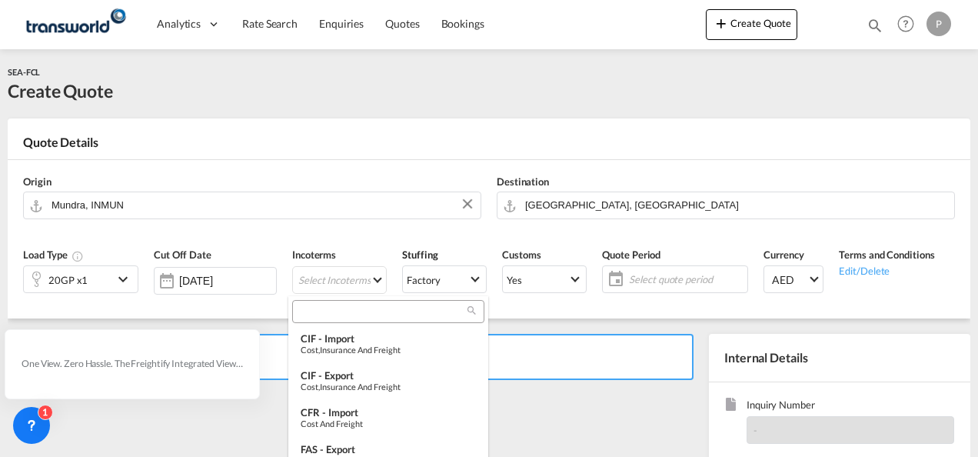
drag, startPoint x: 334, startPoint y: 314, endPoint x: 334, endPoint y: 307, distance: 7.7
click at [334, 314] on input "search" at bounding box center [382, 311] width 171 height 14
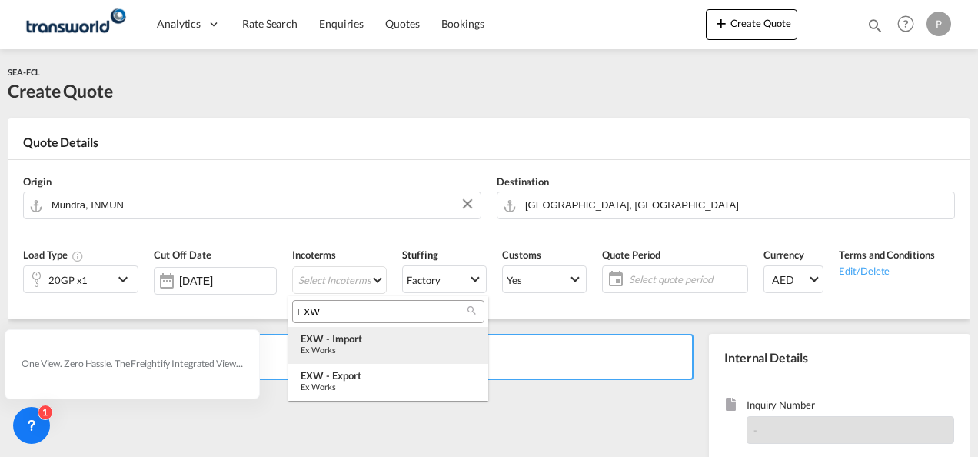
type input "EXW"
click at [383, 344] on div "Ex Works" at bounding box center [388, 349] width 175 height 10
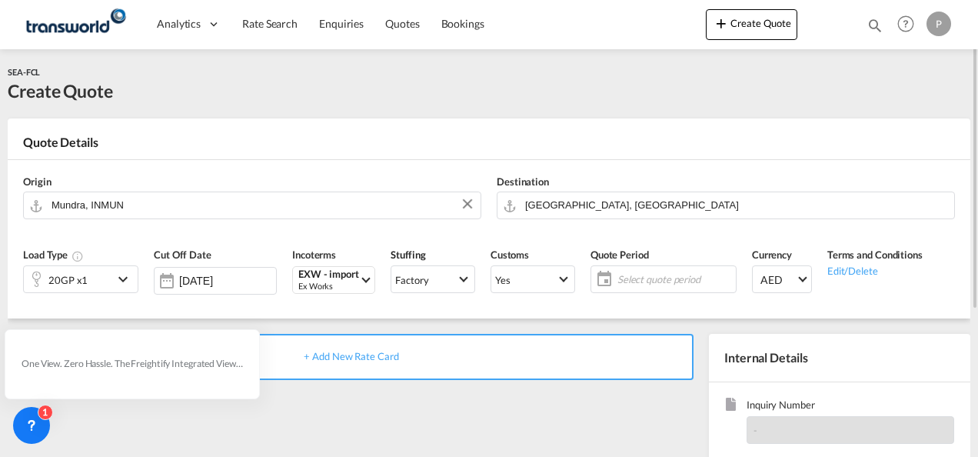
click at [664, 280] on span "Select quote period" at bounding box center [674, 279] width 115 height 14
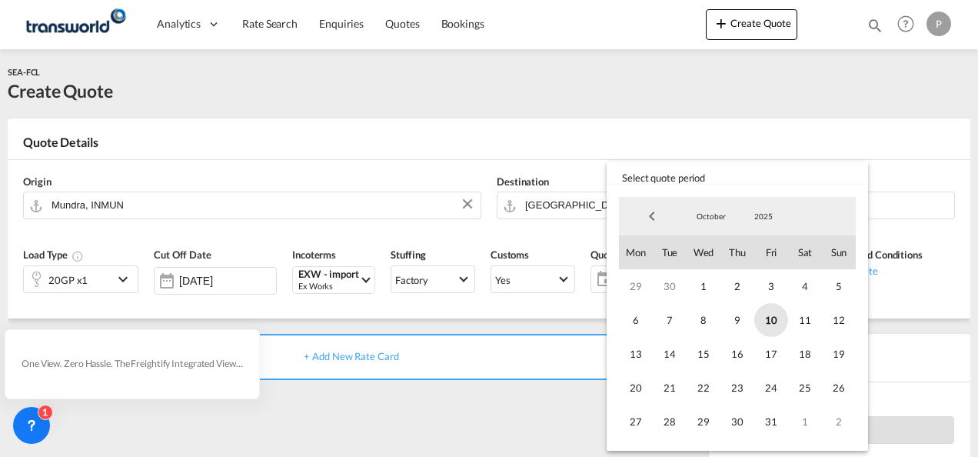
click at [772, 320] on span "10" at bounding box center [771, 320] width 34 height 34
click at [770, 424] on span "31" at bounding box center [771, 421] width 34 height 34
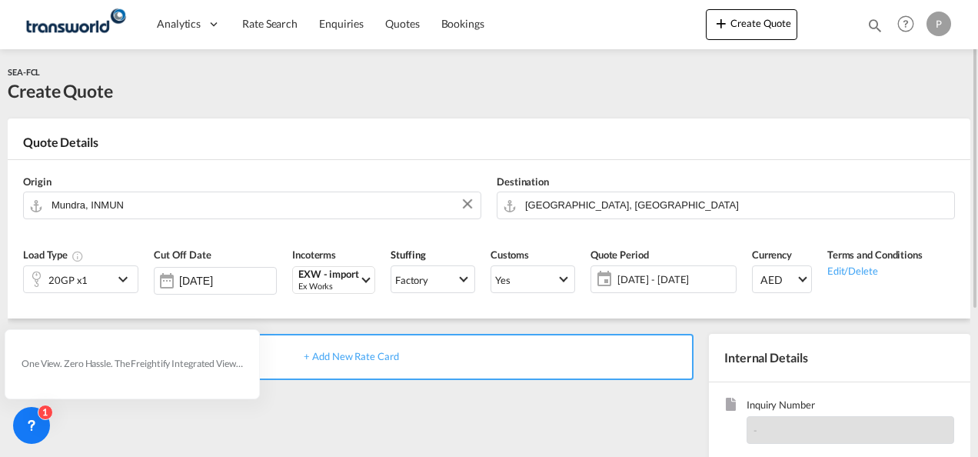
scroll to position [217, 0]
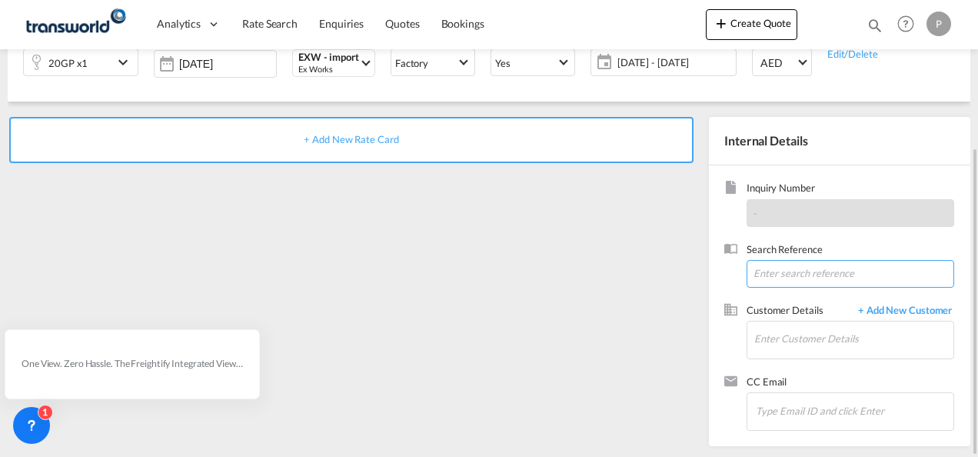
click at [790, 272] on input at bounding box center [851, 274] width 208 height 28
click at [790, 273] on input at bounding box center [851, 274] width 208 height 28
paste input "LUDLAEXP00287"
type input "LUDLAEXP00287"
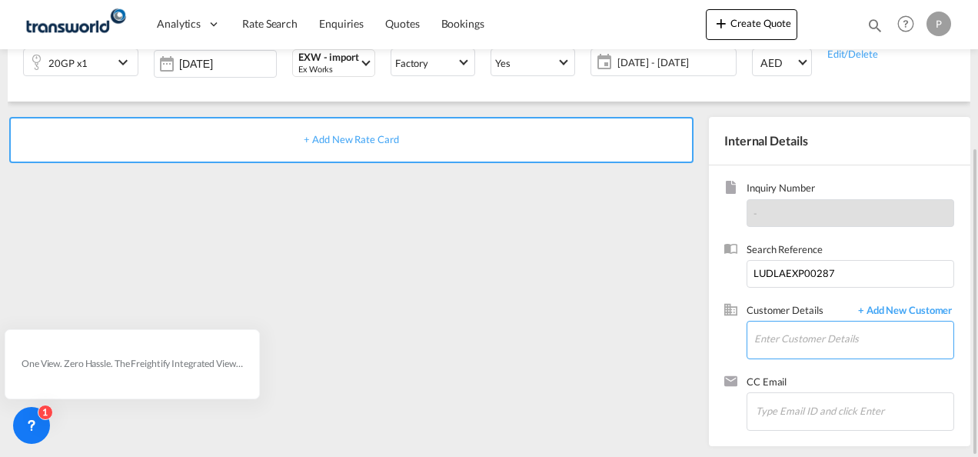
click at [817, 341] on input "Enter Customer Details" at bounding box center [853, 338] width 199 height 35
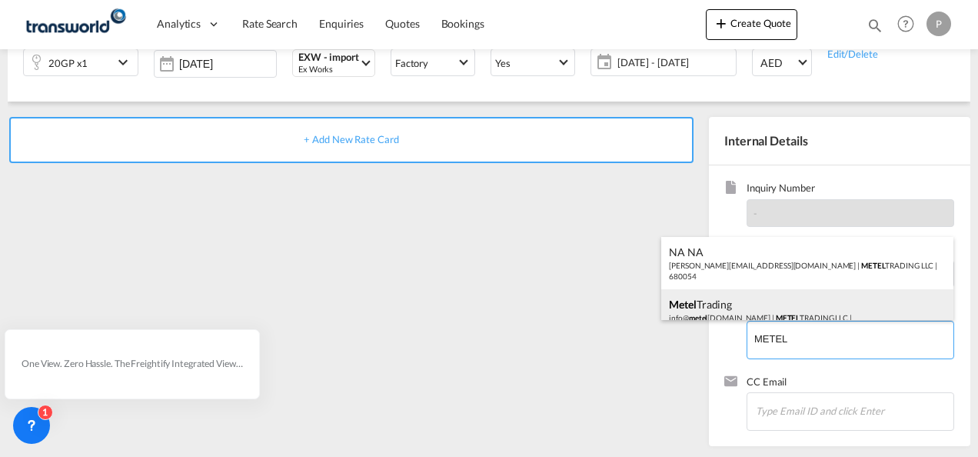
click at [753, 308] on div "Metel Trading info@ metel [DOMAIN_NAME] | METEL TRADING LLC | 680054" at bounding box center [807, 315] width 292 height 52
type input "METEL TRADING LLC, Metel Trading, [EMAIL_ADDRESS][DOMAIN_NAME]"
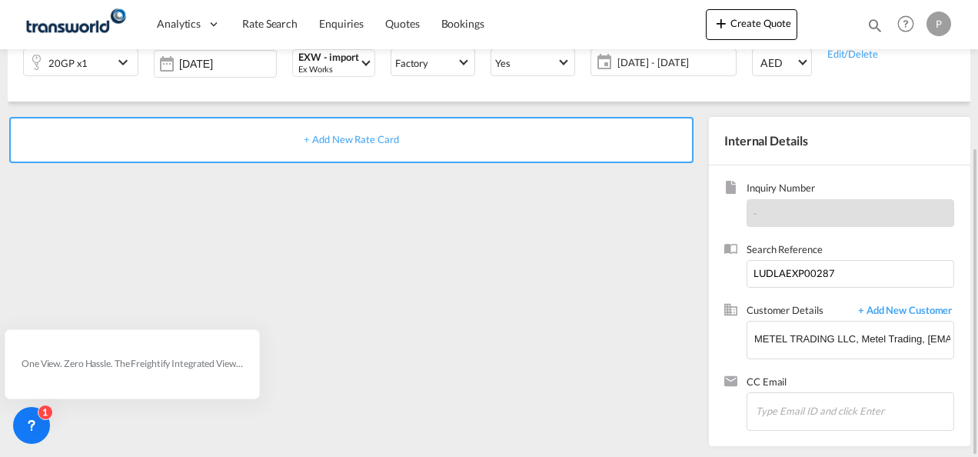
click at [336, 144] on span "+ Add New Rate Card" at bounding box center [351, 139] width 95 height 12
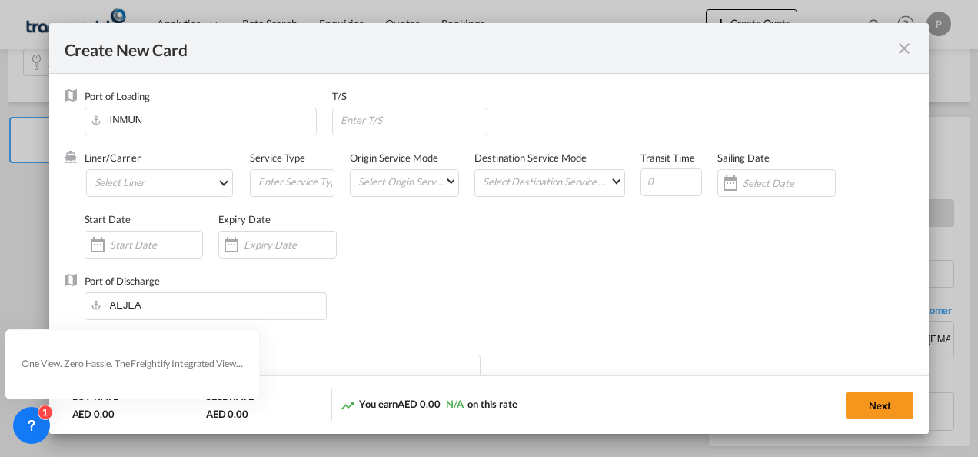
type input "Basic Ocean Freight"
select select "per equipment"
click at [154, 186] on md-select "Select Liner 2HM LOGISTICS D.O.O. / TDWC-CAPODISTRI 2HM LOGISTICS D.O.O. / TDWC…" at bounding box center [160, 183] width 148 height 28
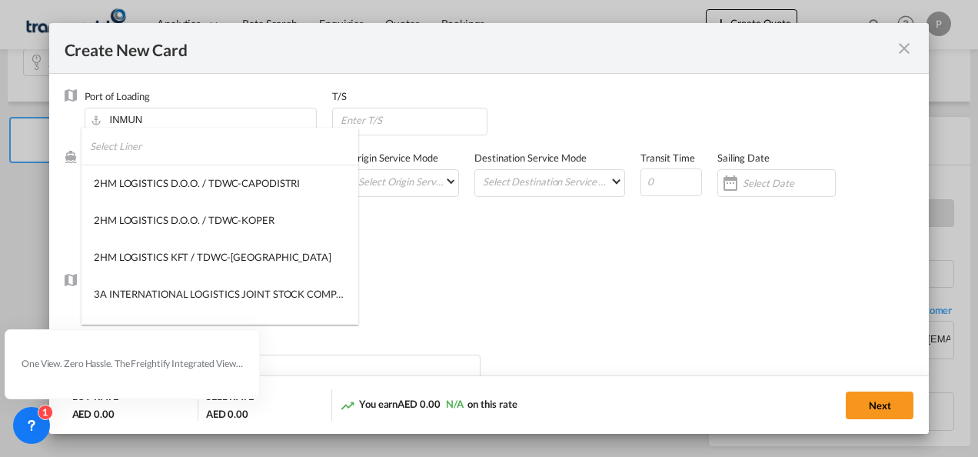
click at [191, 160] on input "search" at bounding box center [224, 146] width 268 height 37
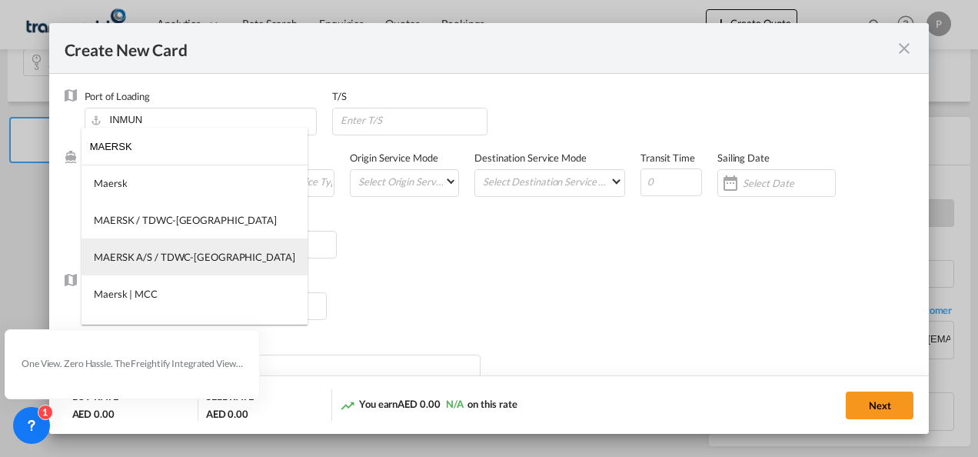
type input "MAERSK"
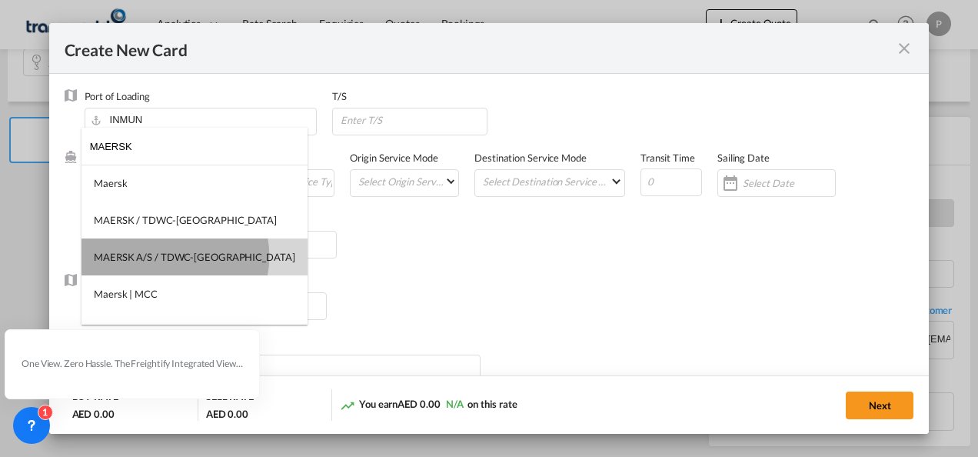
click at [175, 256] on div "MAERSK A/S / TDWC-[GEOGRAPHIC_DATA]" at bounding box center [194, 257] width 201 height 14
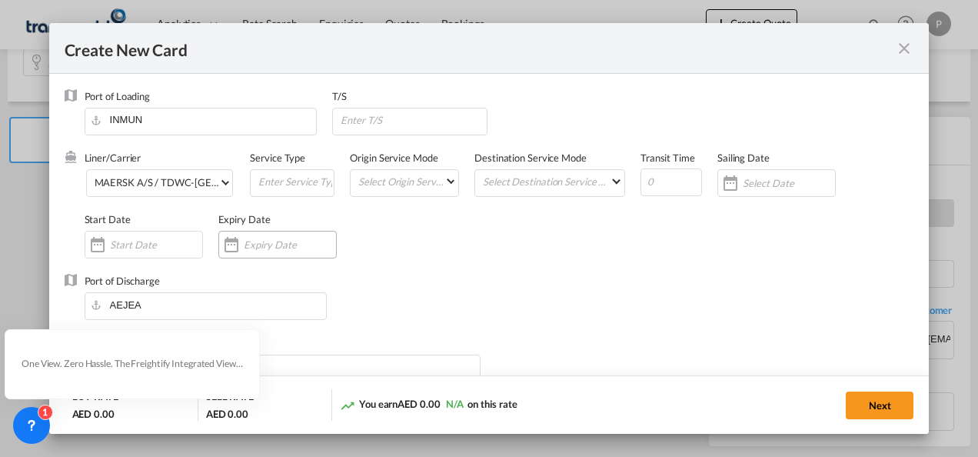
click at [272, 236] on div "Create New Card ..." at bounding box center [277, 245] width 118 height 28
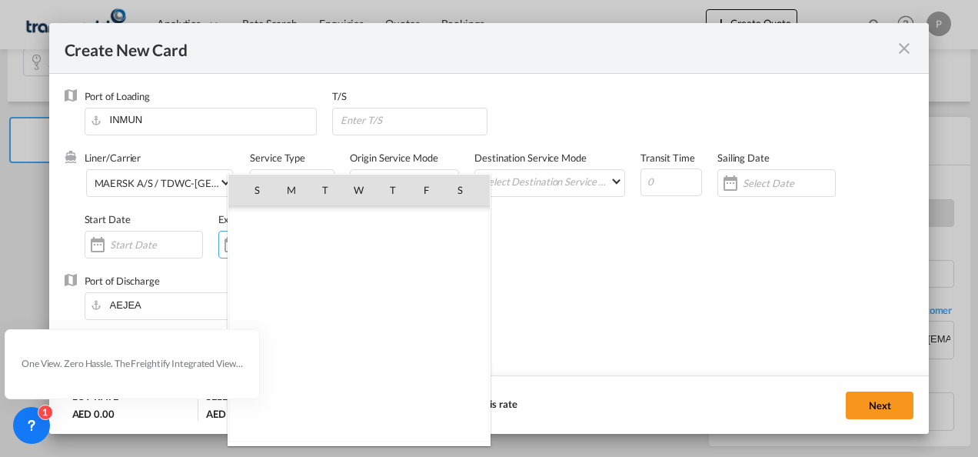
scroll to position [356329, 0]
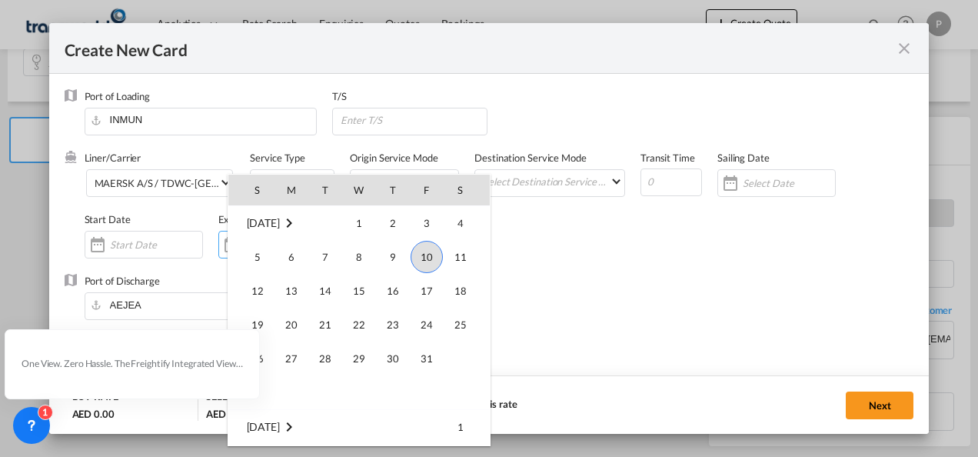
click at [435, 354] on span "31" at bounding box center [426, 358] width 31 height 31
type input "[DATE]"
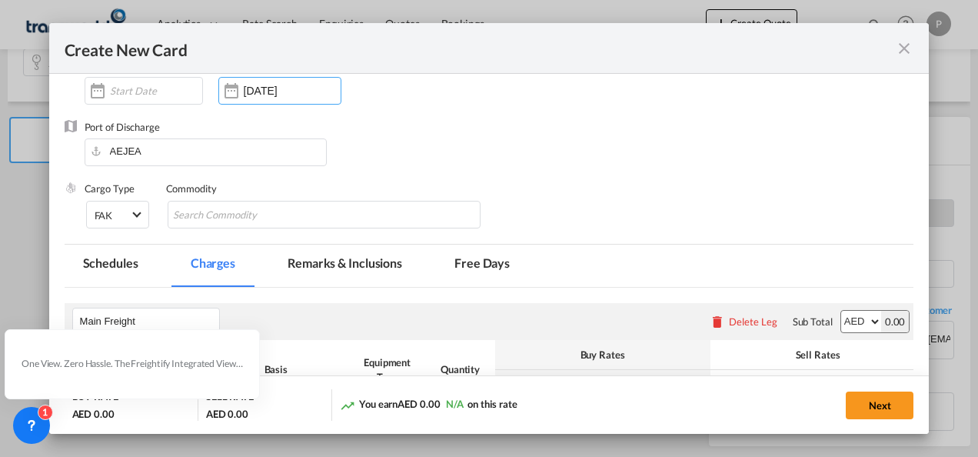
scroll to position [231, 0]
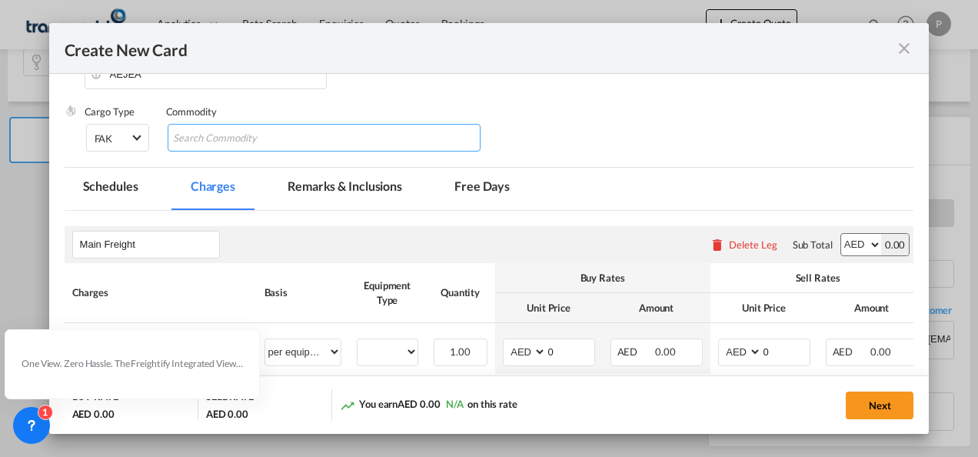
click at [254, 141] on input "Search Commodity" at bounding box center [243, 138] width 141 height 25
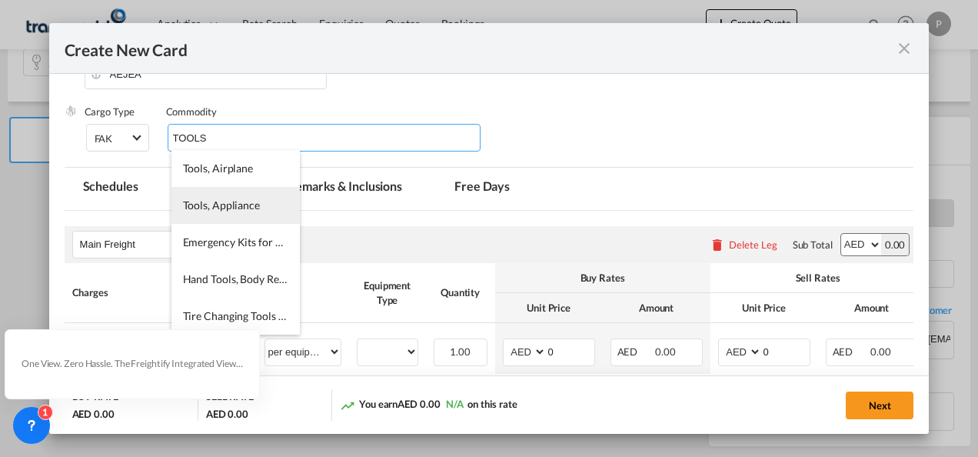
type input "TOOLS"
click at [223, 214] on li "Tools, Appliance" at bounding box center [235, 205] width 128 height 37
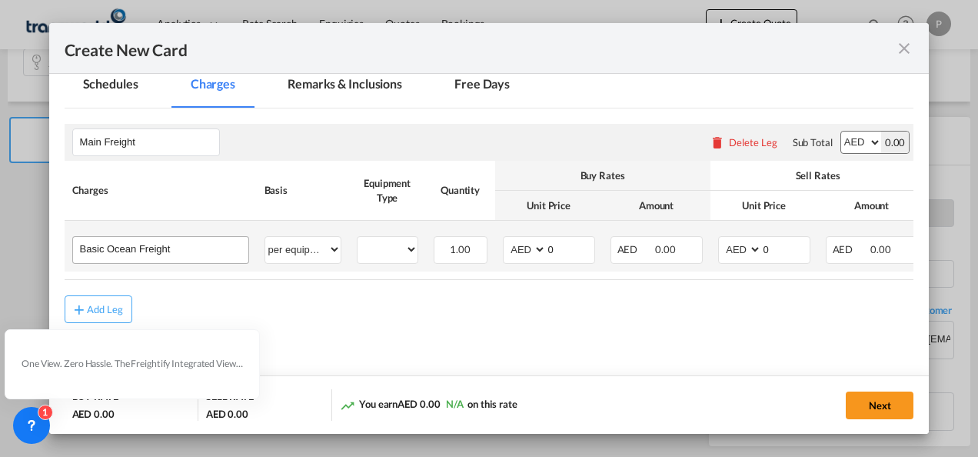
scroll to position [364, 0]
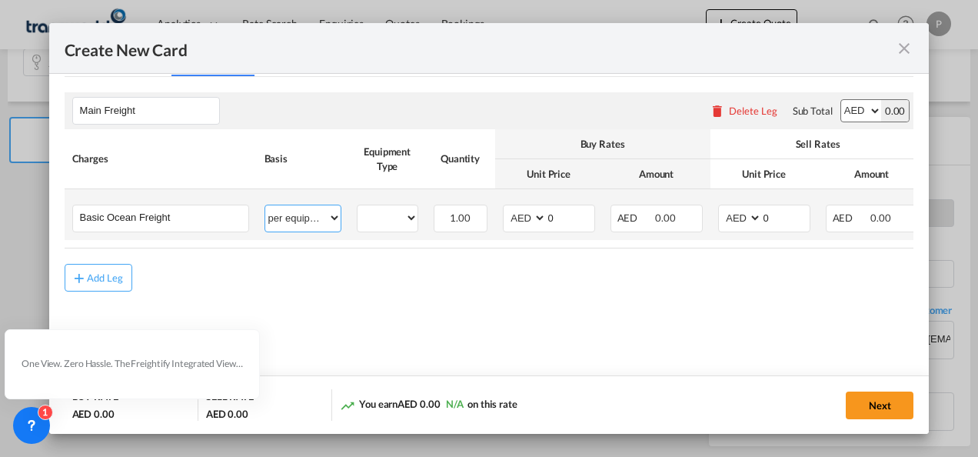
click at [326, 218] on select "per equipment per container per B/L per shipping bill per shipment % on freight…" at bounding box center [302, 217] width 75 height 25
select select "per shipment"
click at [265, 205] on select "per equipment per container per B/L per shipping bill per shipment % on freight…" at bounding box center [302, 217] width 75 height 25
click at [776, 220] on input "0" at bounding box center [786, 216] width 48 height 23
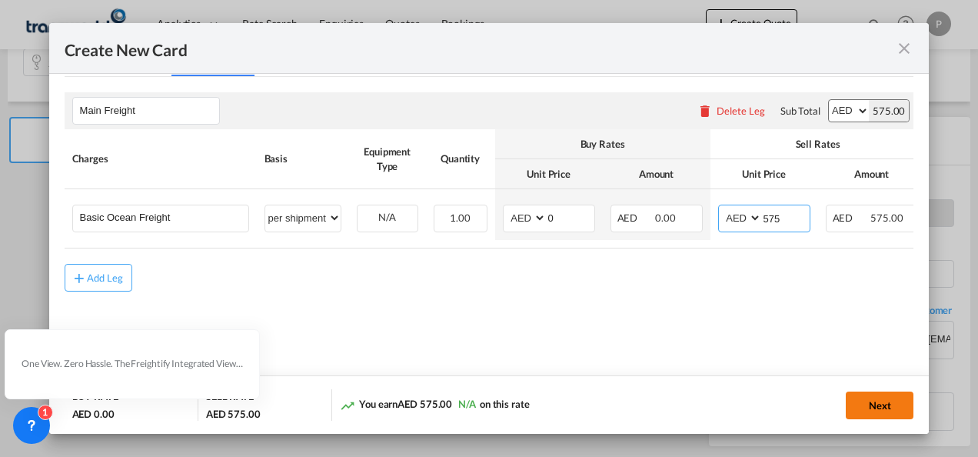
type input "575"
click at [893, 399] on button "Next" at bounding box center [880, 405] width 68 height 28
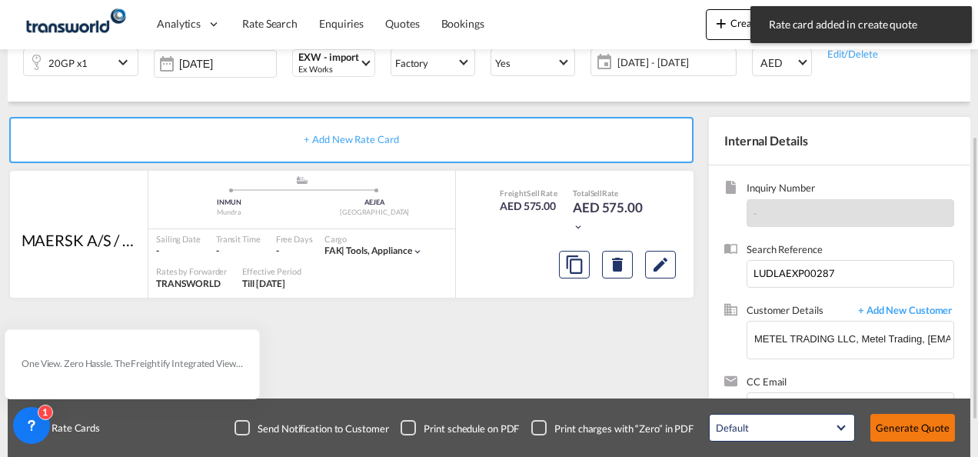
click at [918, 431] on button "Generate Quote" at bounding box center [912, 428] width 85 height 28
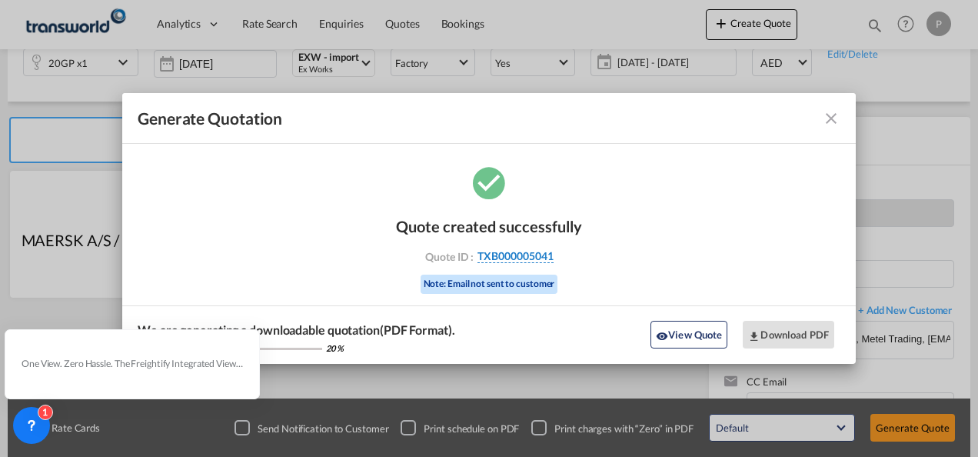
click at [524, 252] on span "TXB000005041" at bounding box center [515, 256] width 76 height 14
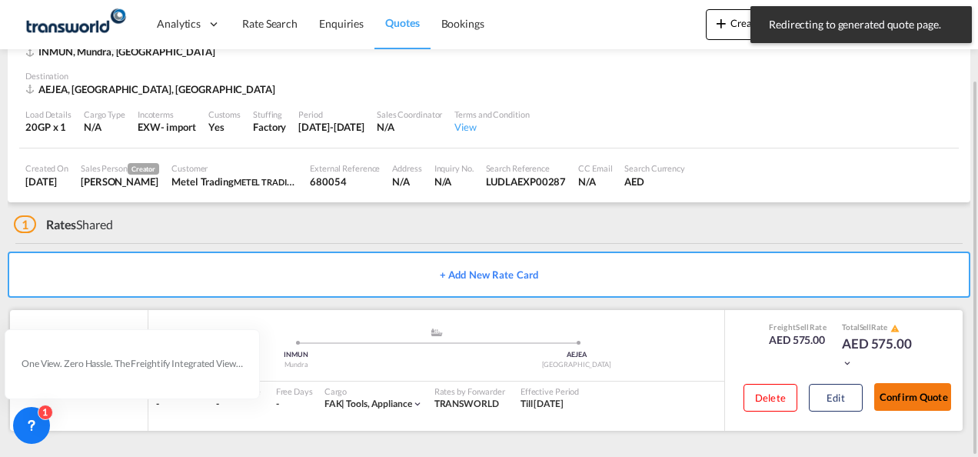
click at [920, 397] on button "Confirm Quote" at bounding box center [912, 397] width 77 height 28
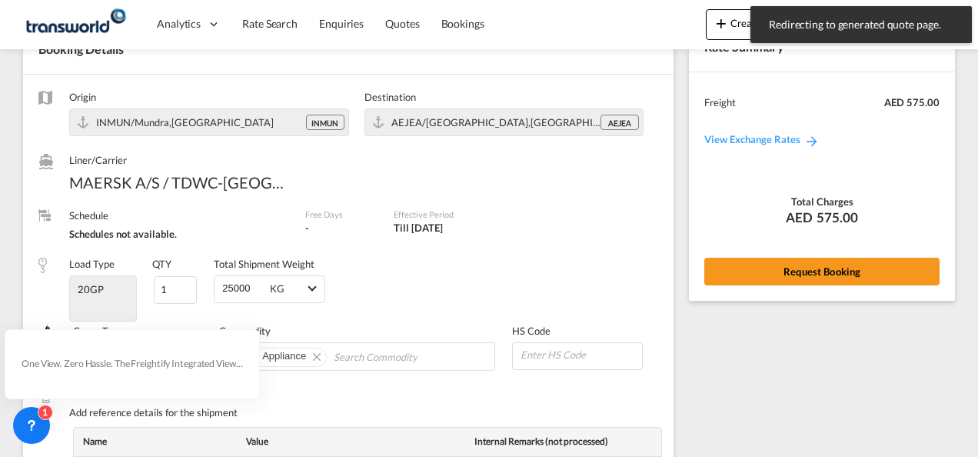
scroll to position [623, 0]
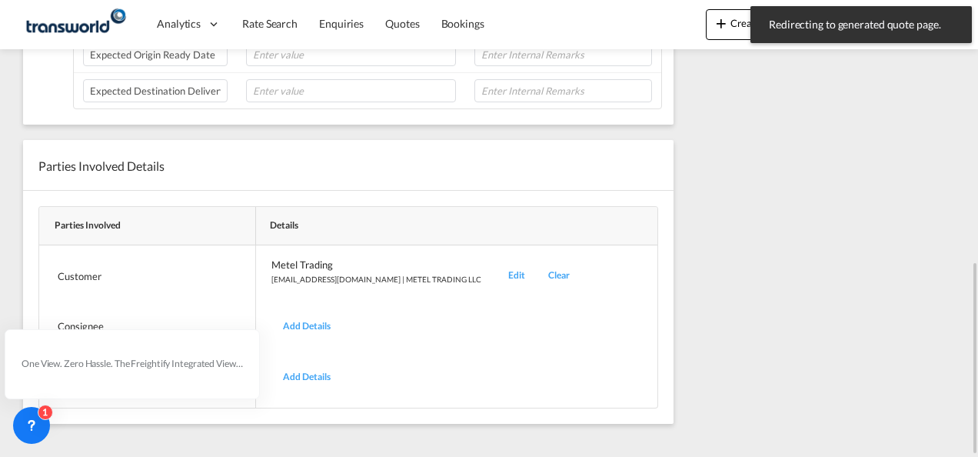
click at [497, 264] on div "Edit" at bounding box center [517, 276] width 40 height 36
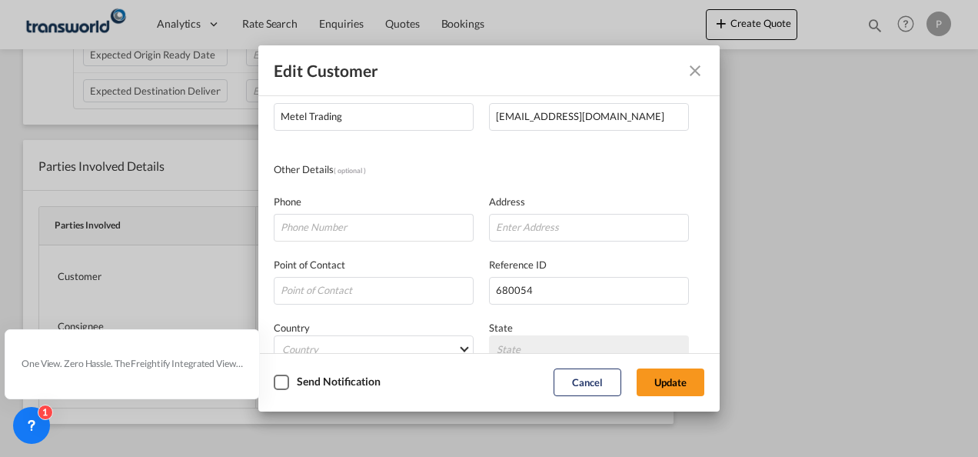
scroll to position [181, 0]
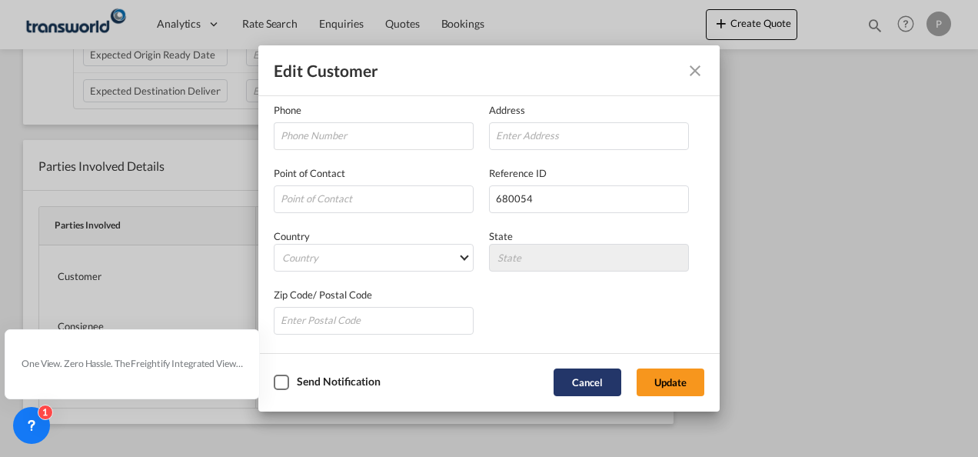
click at [584, 378] on button "Cancel" at bounding box center [588, 382] width 68 height 28
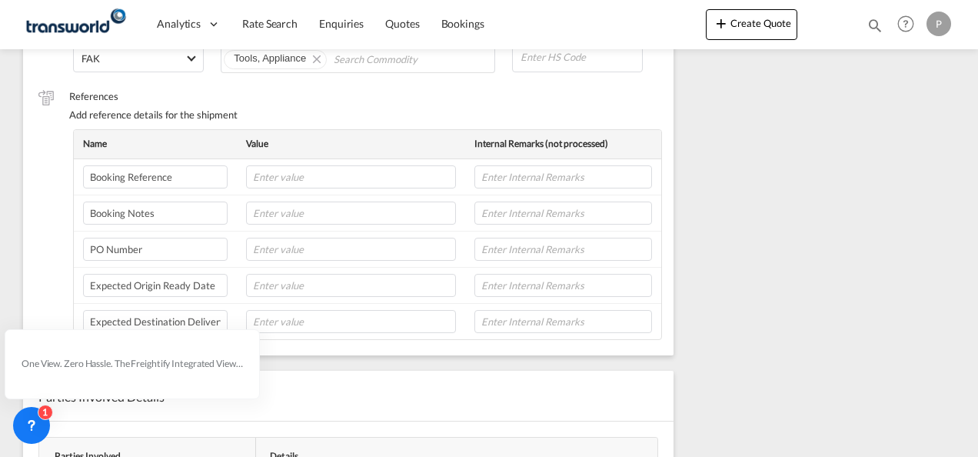
scroll to position [0, 0]
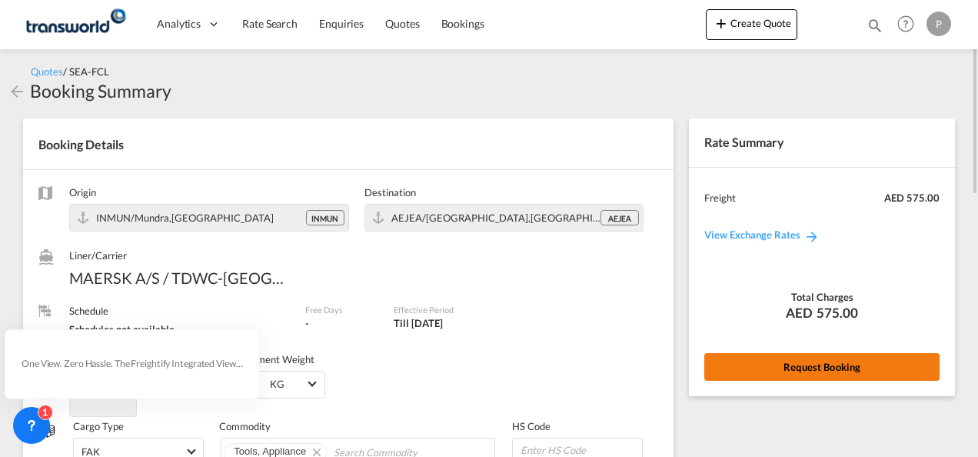
click at [835, 366] on button "Request Booking" at bounding box center [821, 367] width 235 height 28
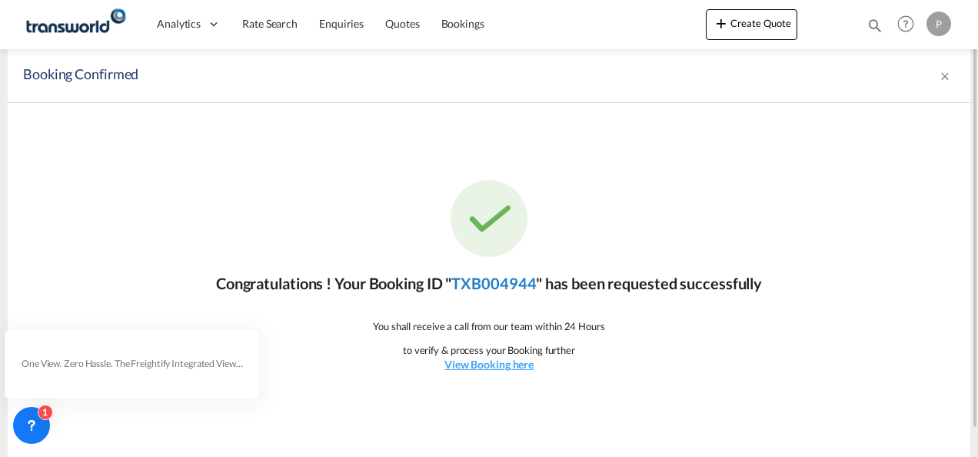
click at [494, 282] on link "TXB004944" at bounding box center [493, 283] width 85 height 18
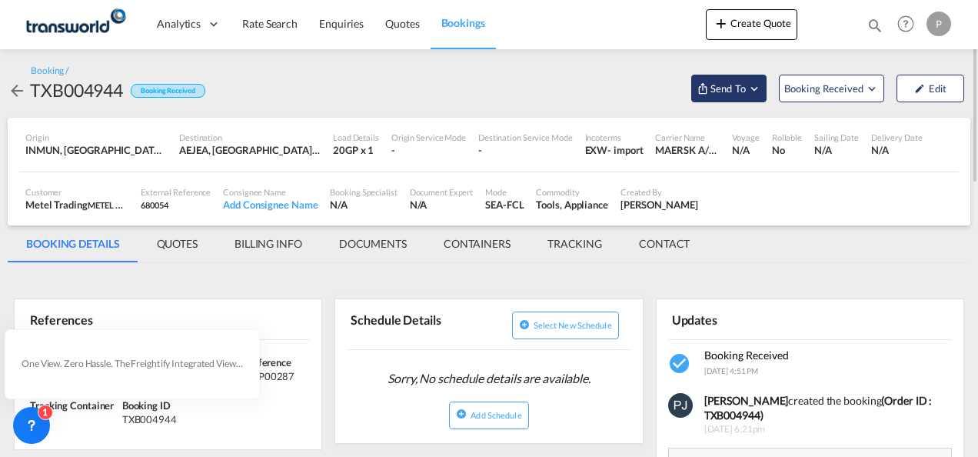
click at [755, 91] on md-icon "Open demo menu" at bounding box center [754, 88] width 14 height 14
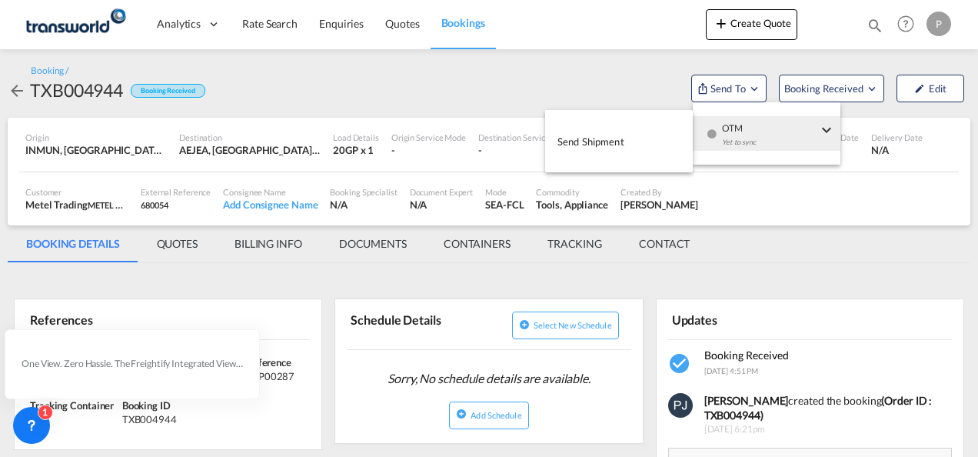
click at [615, 142] on span "Send Shipment" at bounding box center [590, 141] width 67 height 25
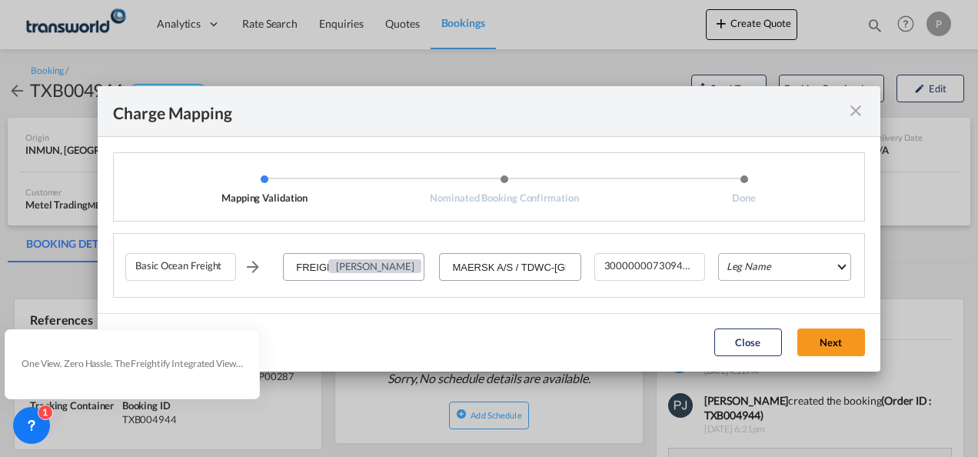
click at [768, 264] on md-select "Leg Name HANDLING ORIGIN VESSEL HANDLING DESTINATION OTHERS TL PICK UP CUSTOMS …" at bounding box center [784, 267] width 133 height 28
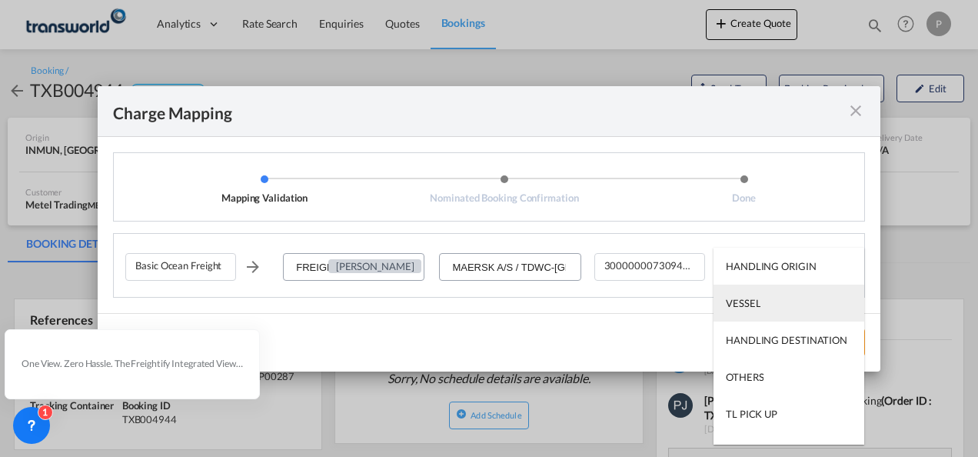
click at [750, 298] on div "VESSEL" at bounding box center [743, 303] width 35 height 14
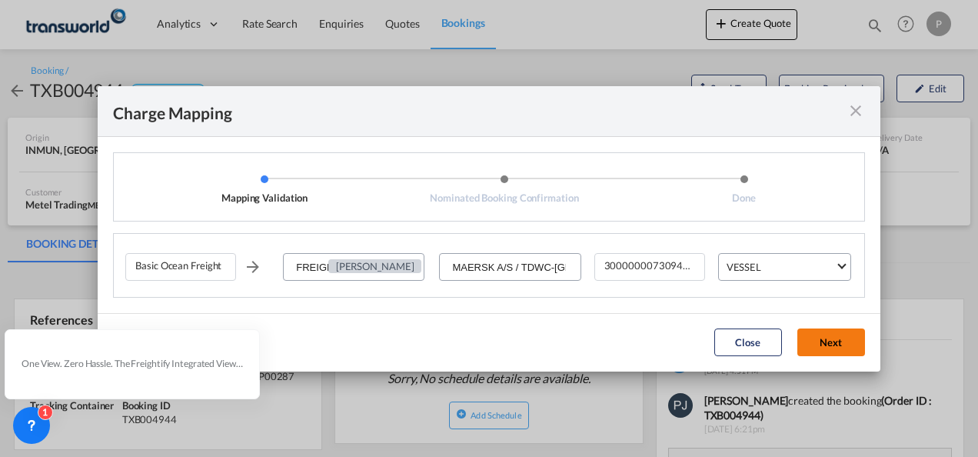
click at [828, 344] on button "Next" at bounding box center [831, 342] width 68 height 28
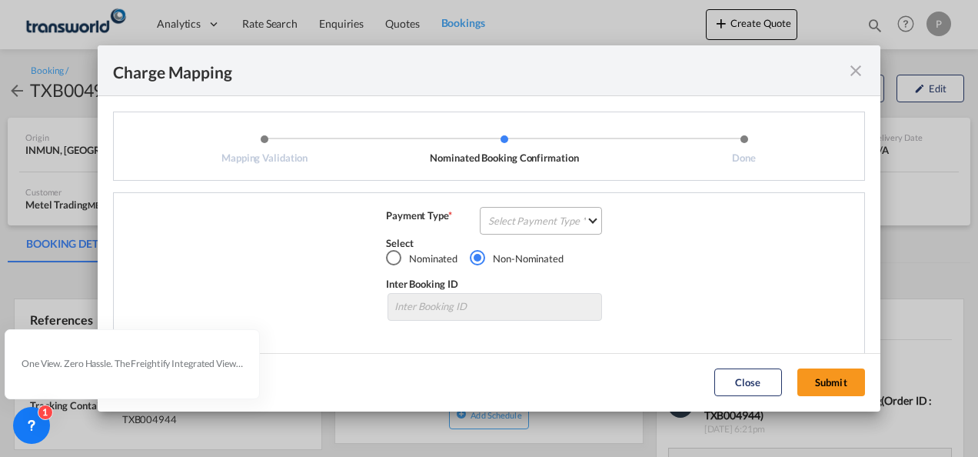
click at [523, 220] on md-select "Select Payment Type COLLECT PREPAID" at bounding box center [541, 221] width 122 height 28
click at [521, 229] on md-option "COLLECT" at bounding box center [539, 220] width 136 height 37
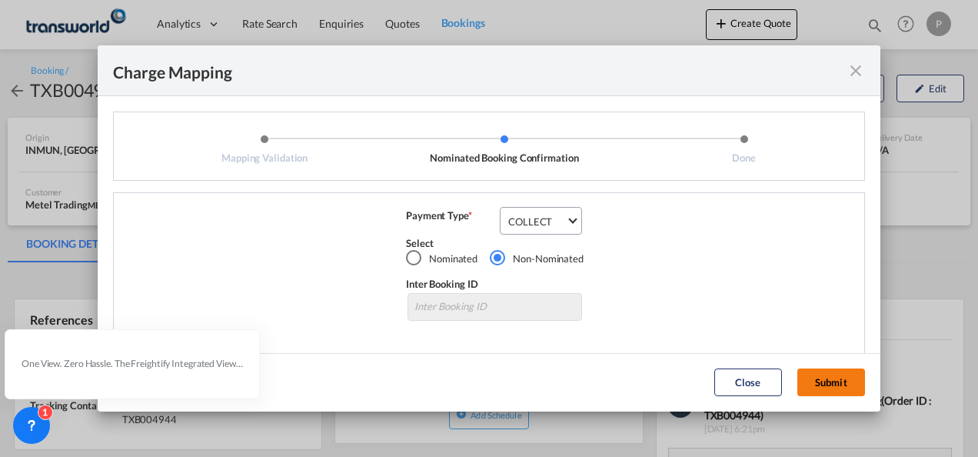
click at [840, 375] on button "Submit" at bounding box center [831, 382] width 68 height 28
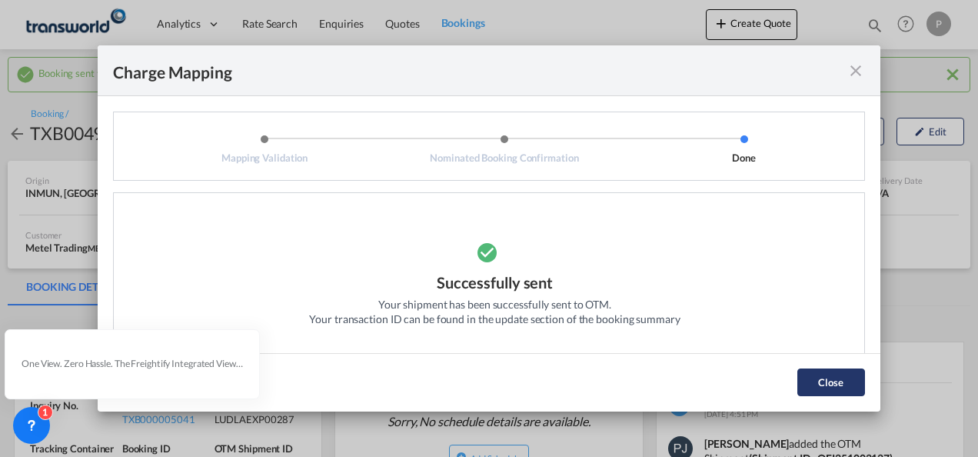
click at [827, 383] on button "Close" at bounding box center [831, 382] width 68 height 28
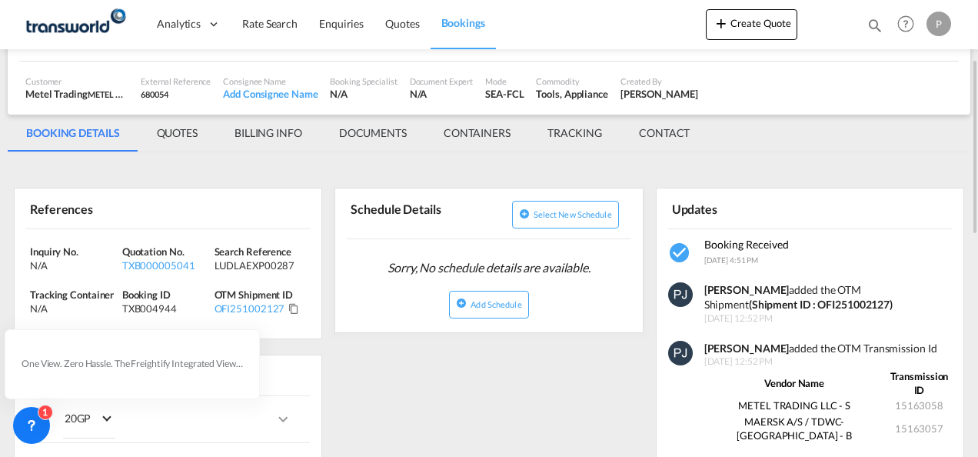
scroll to position [231, 0]
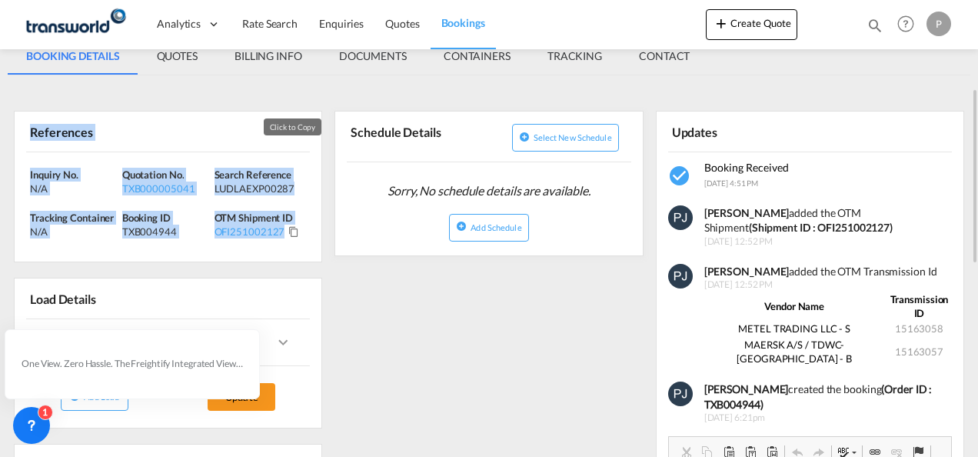
drag, startPoint x: 29, startPoint y: 129, endPoint x: 288, endPoint y: 231, distance: 277.5
click at [288, 231] on div "References Inquiry No. N/A Quotation No. TXB000005041 Search Reference LUDLAEXP…" at bounding box center [168, 186] width 308 height 151
copy div "References Inquiry No. N/A Quotation No. TXB000005041 Search Reference LUDLAEXP…"
